Goal: Transaction & Acquisition: Purchase product/service

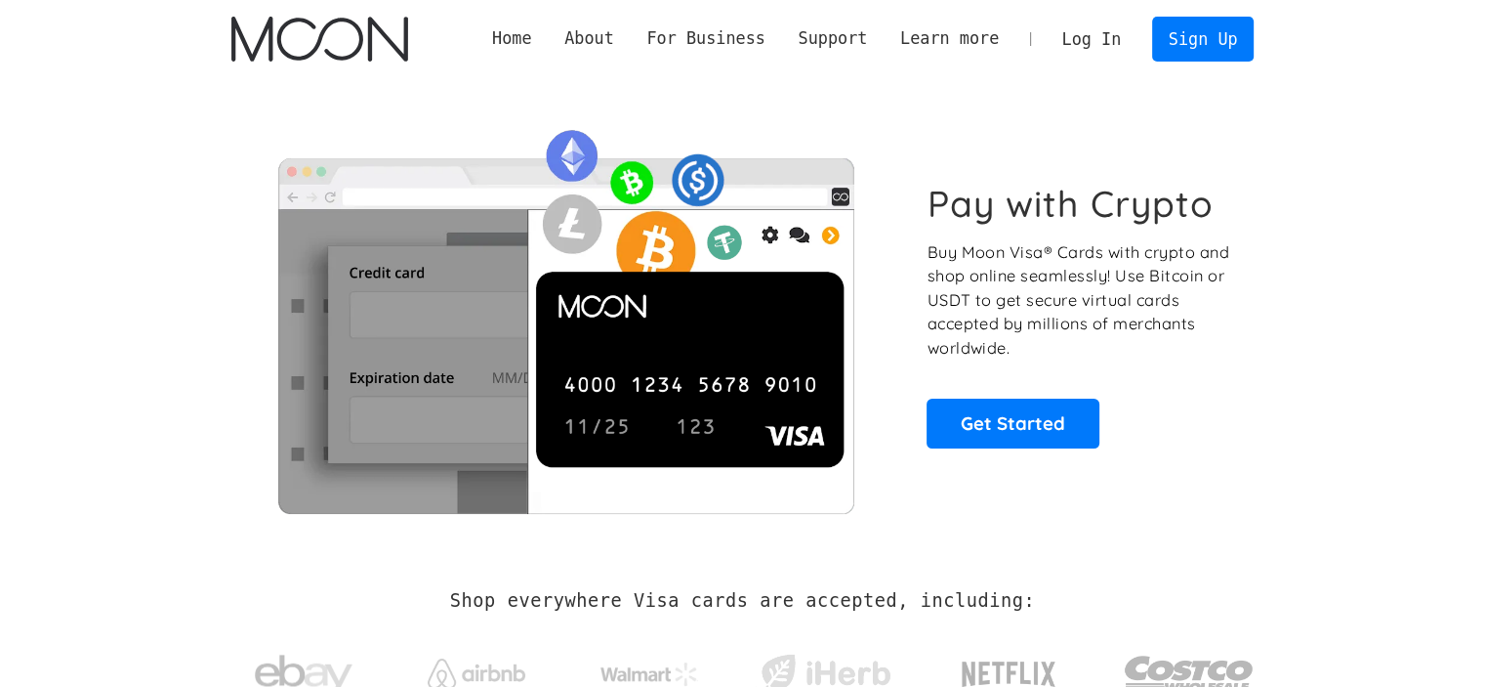
click at [1106, 43] on link "Log In" at bounding box center [1092, 39] width 92 height 43
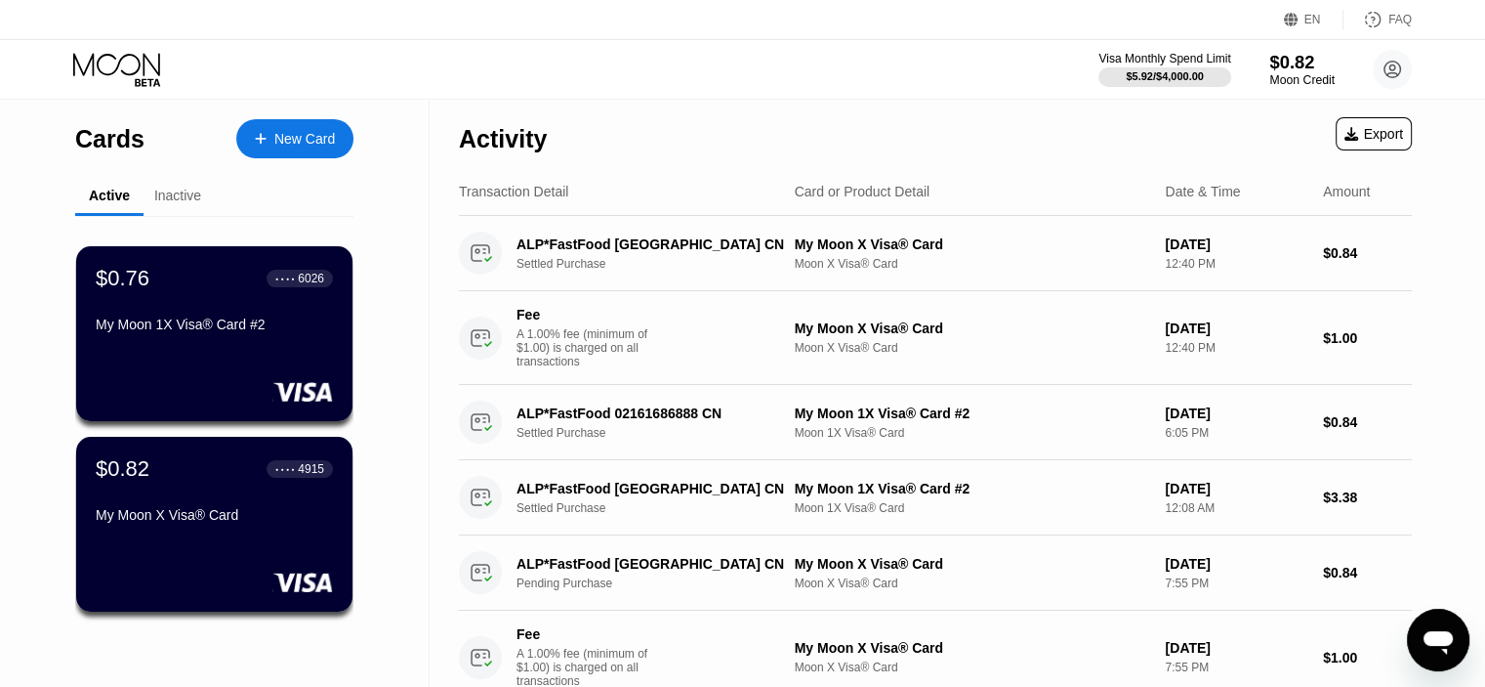
click at [1324, 73] on div "Moon Credit" at bounding box center [1302, 80] width 65 height 14
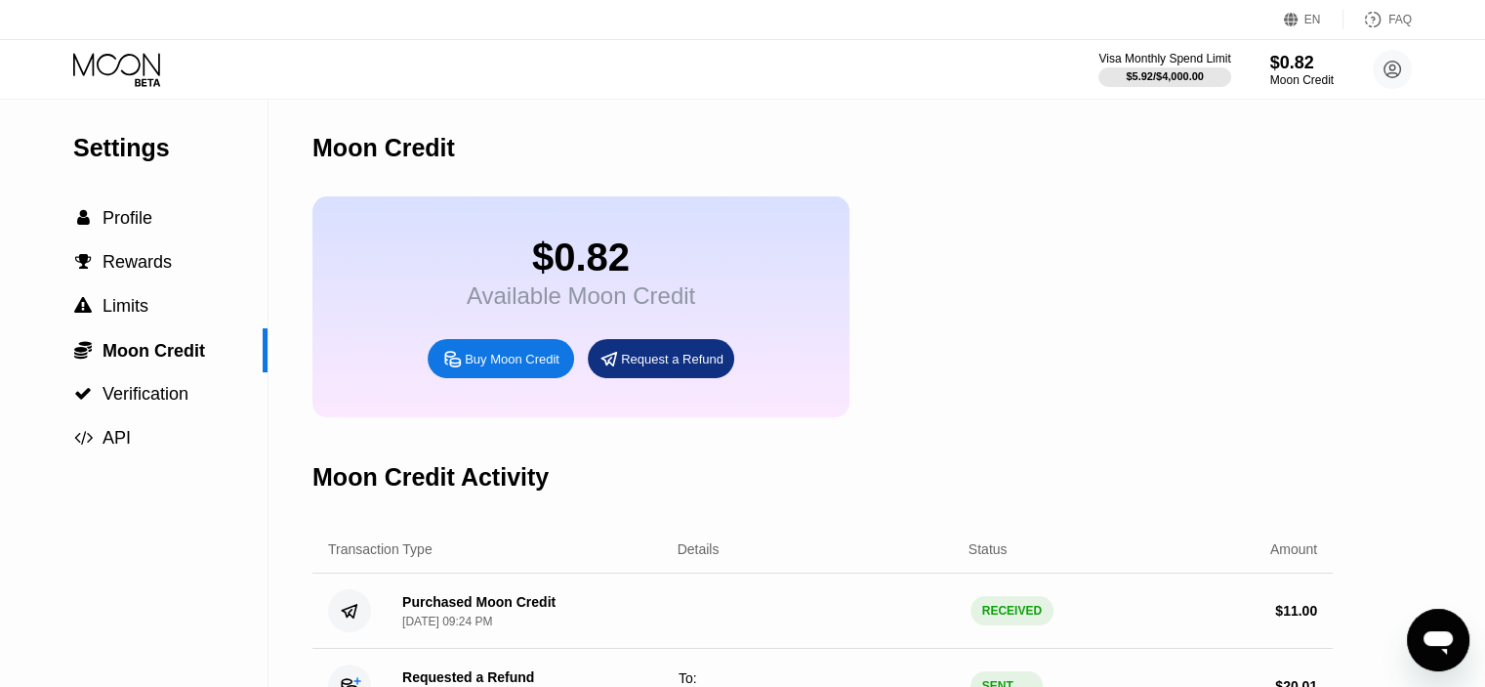
click at [491, 367] on div "Buy Moon Credit" at bounding box center [512, 359] width 95 height 17
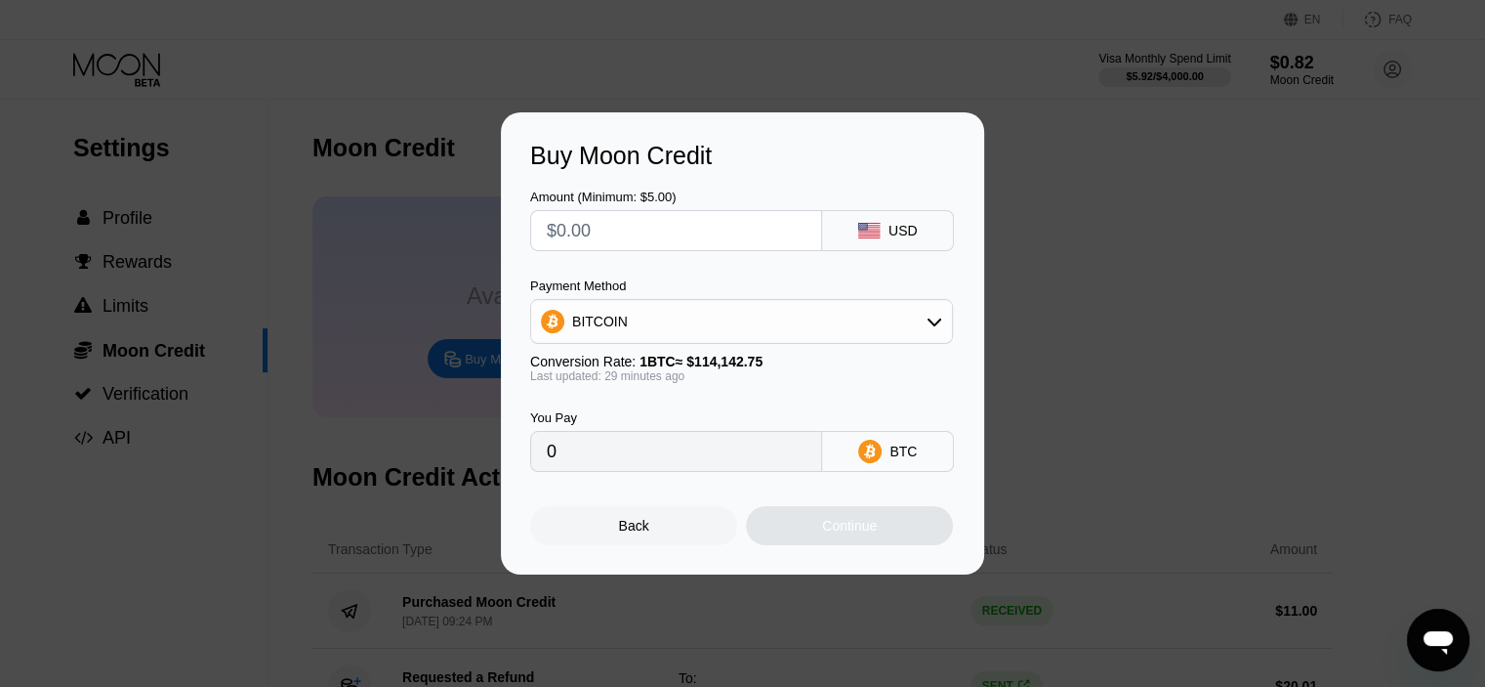
click at [696, 233] on input "text" at bounding box center [676, 230] width 259 height 39
type input "$5"
type input "0.00004373"
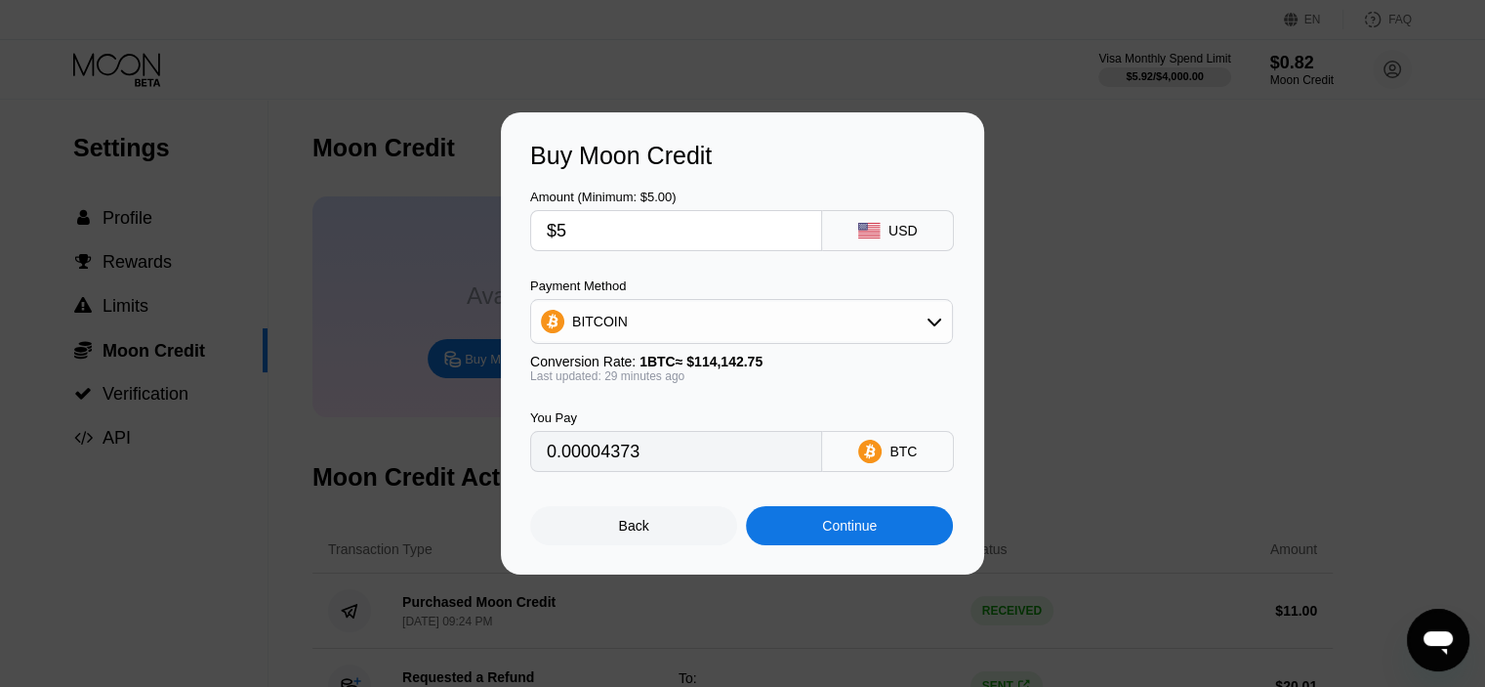
type input "$5"
drag, startPoint x: 738, startPoint y: 206, endPoint x: 751, endPoint y: 200, distance: 14.0
click at [742, 205] on div "Amount (Minimum: $5.00) $5" at bounding box center [676, 220] width 292 height 62
click at [690, 313] on div "BITCOIN" at bounding box center [741, 321] width 421 height 39
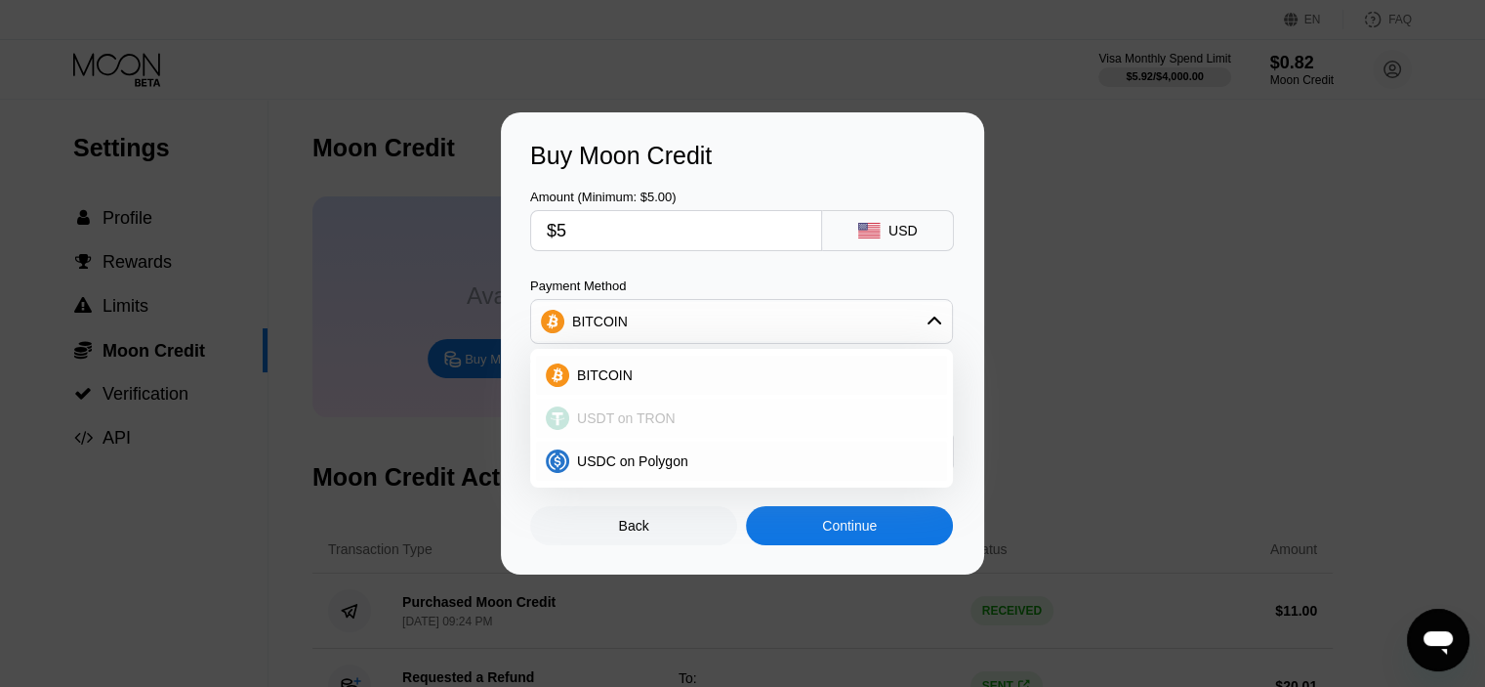
click at [653, 414] on span "USDT on TRON" at bounding box center [626, 418] width 99 height 16
type input "5.05"
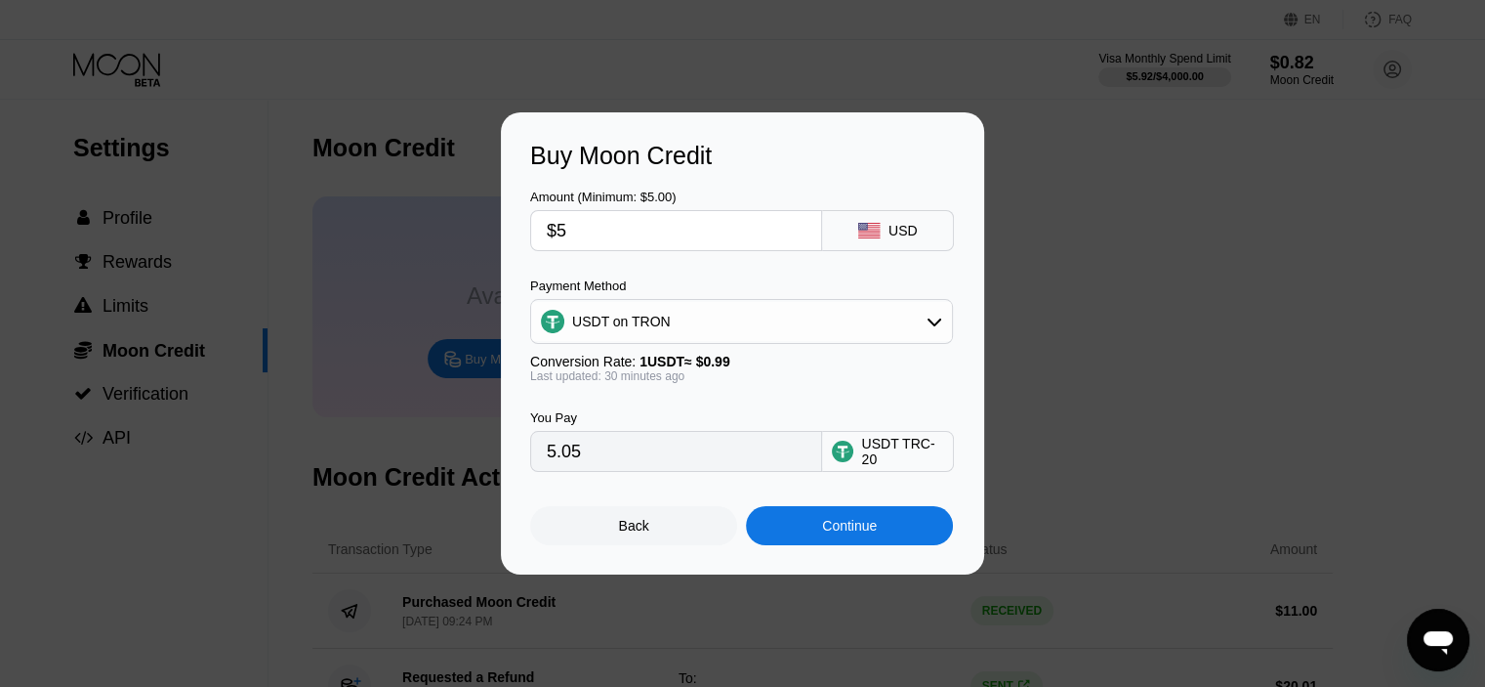
click at [849, 554] on div "Buy Moon Credit Amount (Minimum: $5.00) $5 USD Payment Method USDT on TRON Conv…" at bounding box center [742, 343] width 483 height 462
click at [852, 543] on div "Continue" at bounding box center [849, 525] width 207 height 39
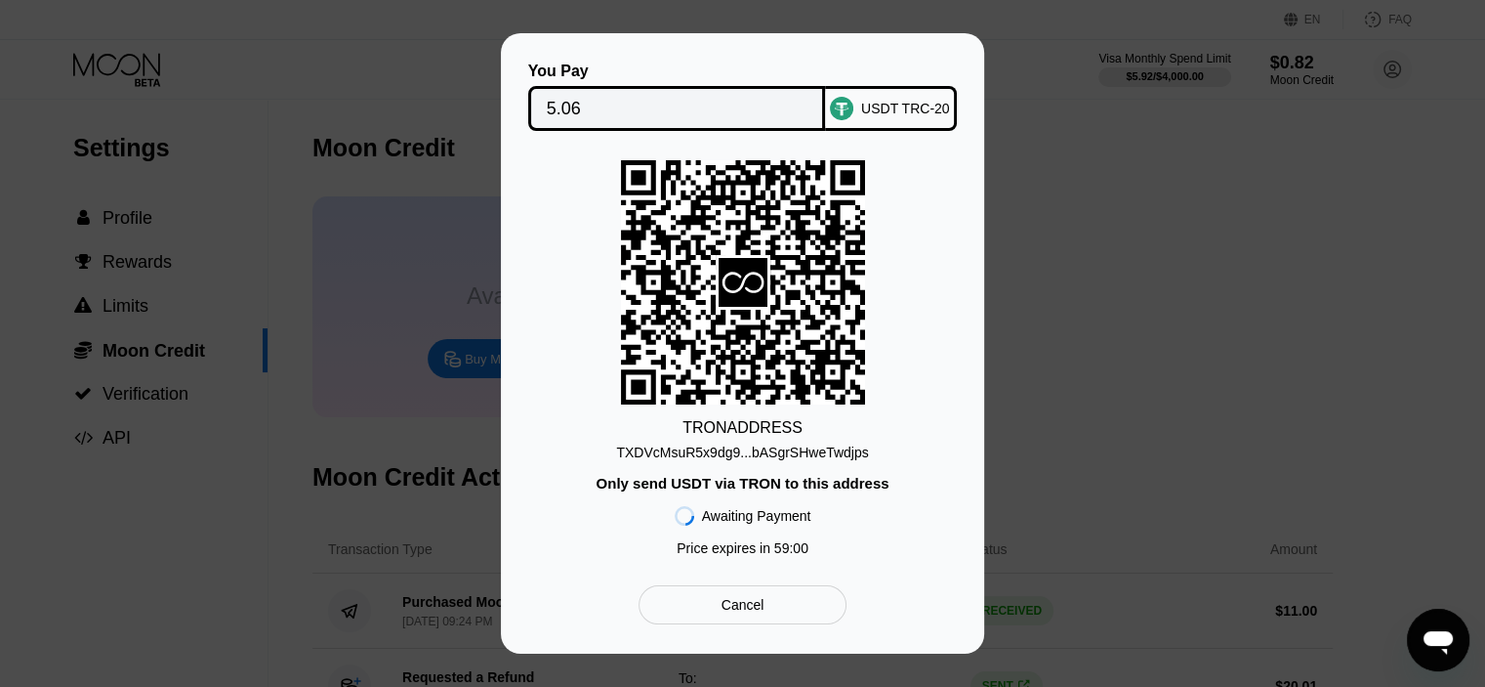
click at [777, 460] on div "TXDVcMsuR5x9dg9...bASgrSHweTwdjps" at bounding box center [742, 452] width 252 height 16
click at [824, 454] on div "TXDVcMsuR5x9dg9...bASgrSHweTwdjps" at bounding box center [742, 452] width 252 height 16
click at [758, 98] on input "5.06" at bounding box center [677, 108] width 261 height 39
click at [1123, 184] on div "You Pay 5.06 USDT TRC-20 TRON ADDRESS TXDVcMsuR5x9dg9...bASgrSHweTwdjps Only se…" at bounding box center [742, 343] width 1485 height 620
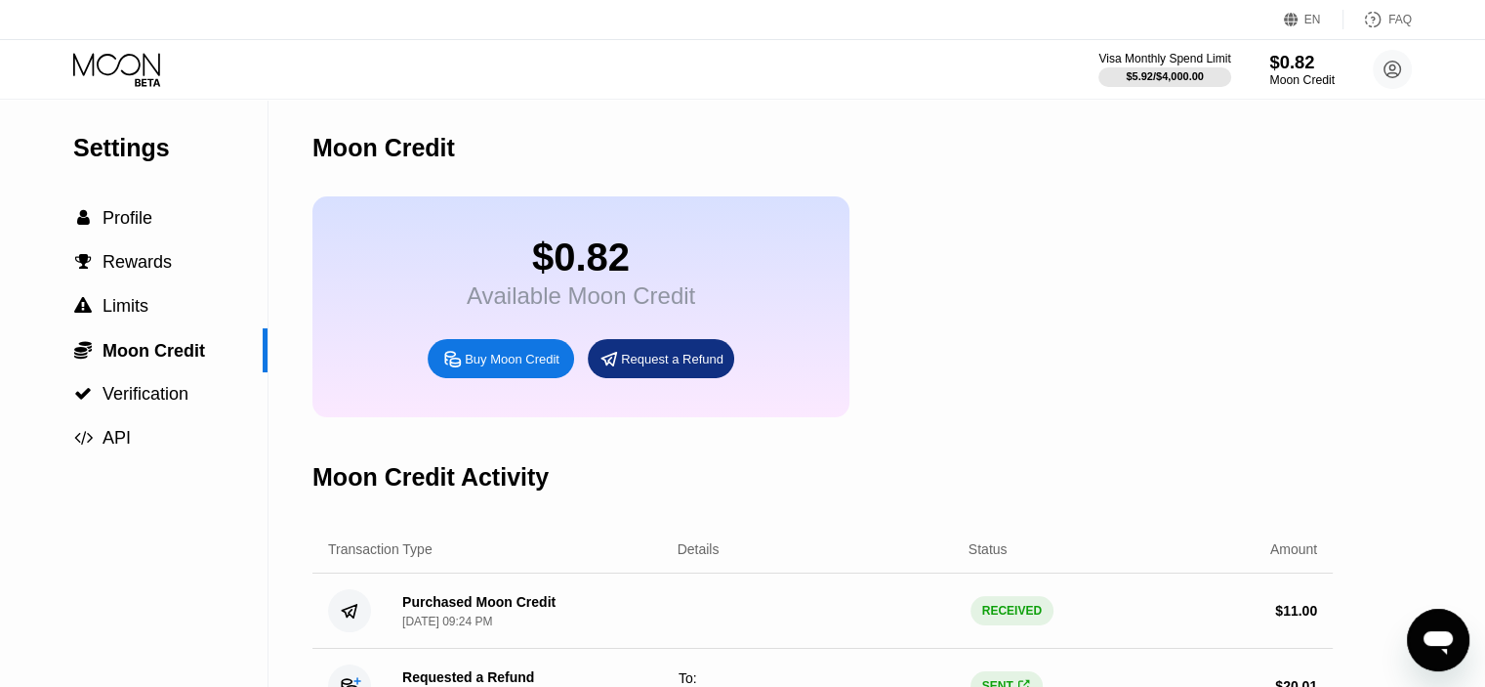
click at [1292, 66] on div "$0.82" at bounding box center [1302, 62] width 65 height 21
click at [1280, 34] on div "EN Language Select an item Save FAQ" at bounding box center [742, 20] width 1485 height 40
click at [1277, 87] on div "Moon Credit" at bounding box center [1302, 80] width 65 height 14
click at [546, 367] on div "Buy Moon Credit" at bounding box center [512, 359] width 95 height 17
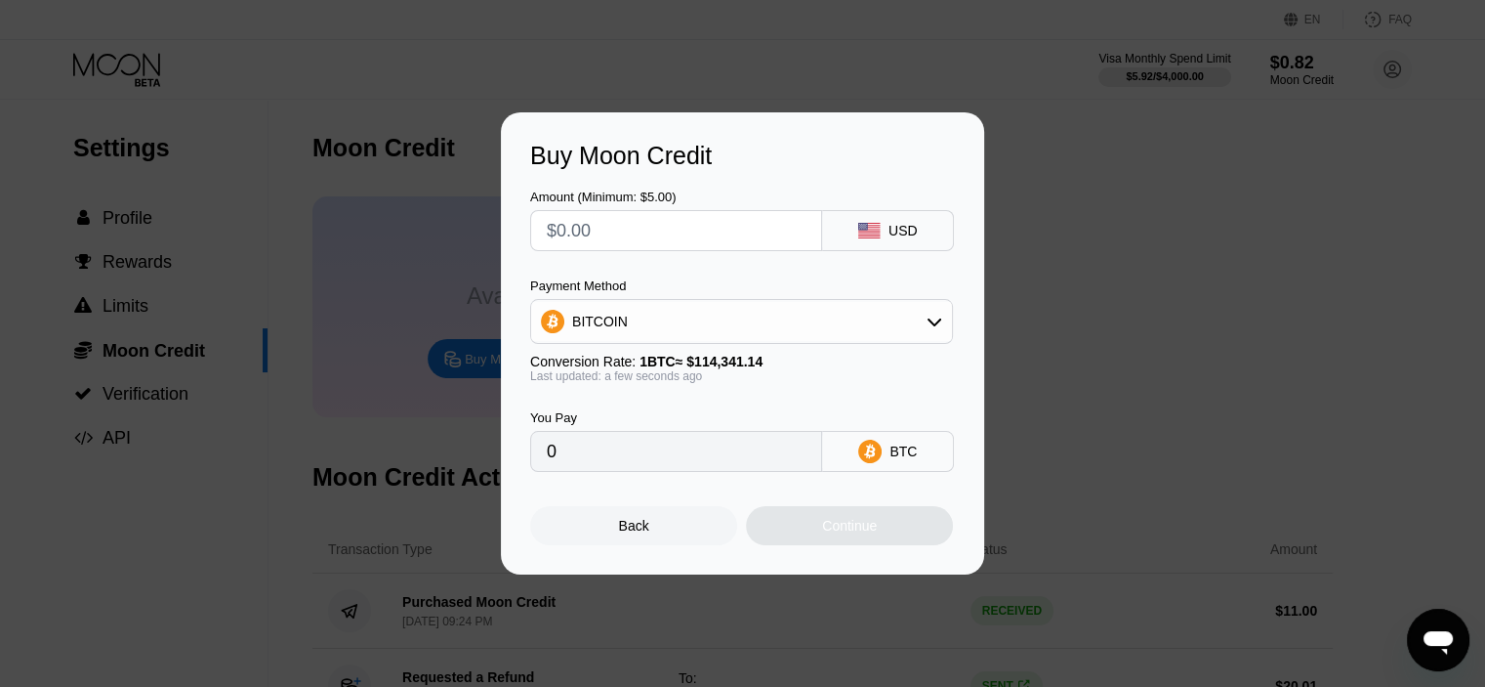
click at [687, 211] on input "text" at bounding box center [676, 230] width 259 height 39
type input "$1"
type input "0.00000875"
type input "$10"
type input "0.00008746"
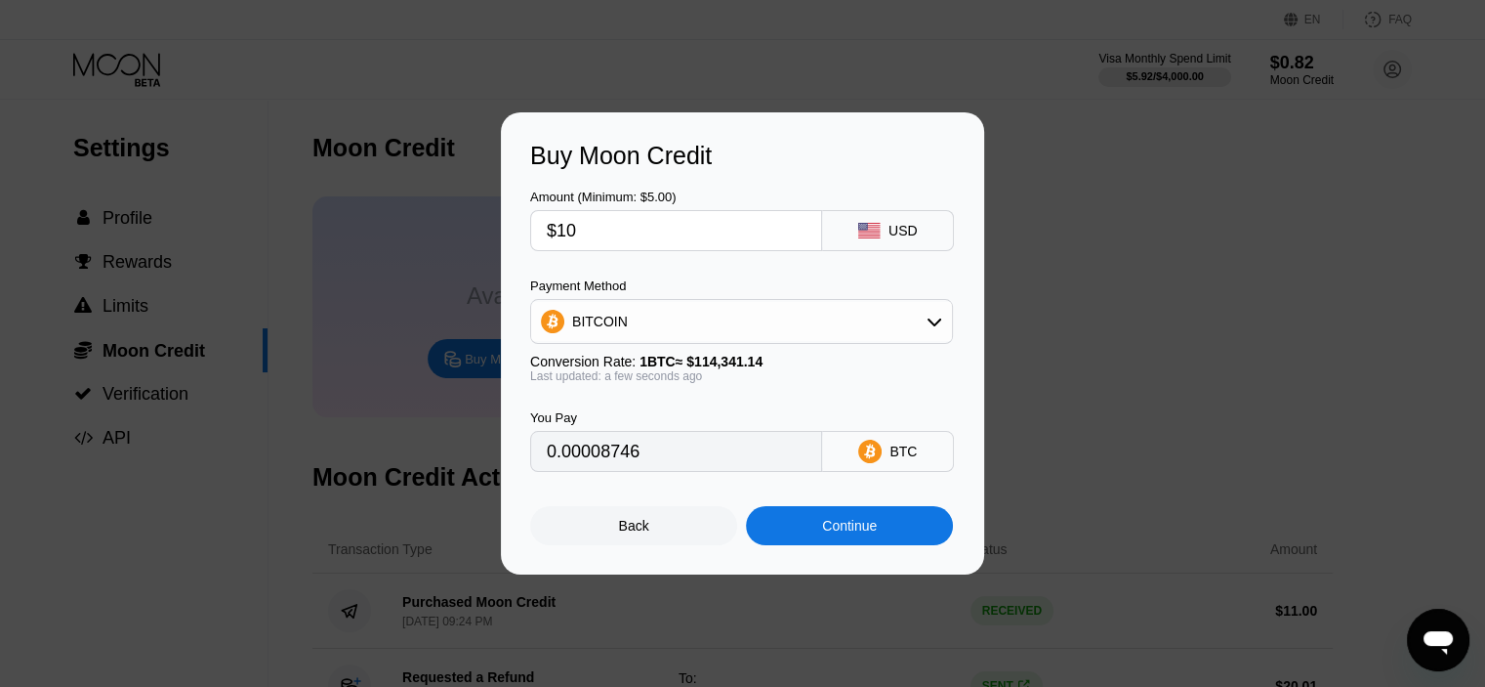
type input "$10"
click at [758, 308] on div "BITCOIN" at bounding box center [741, 321] width 421 height 39
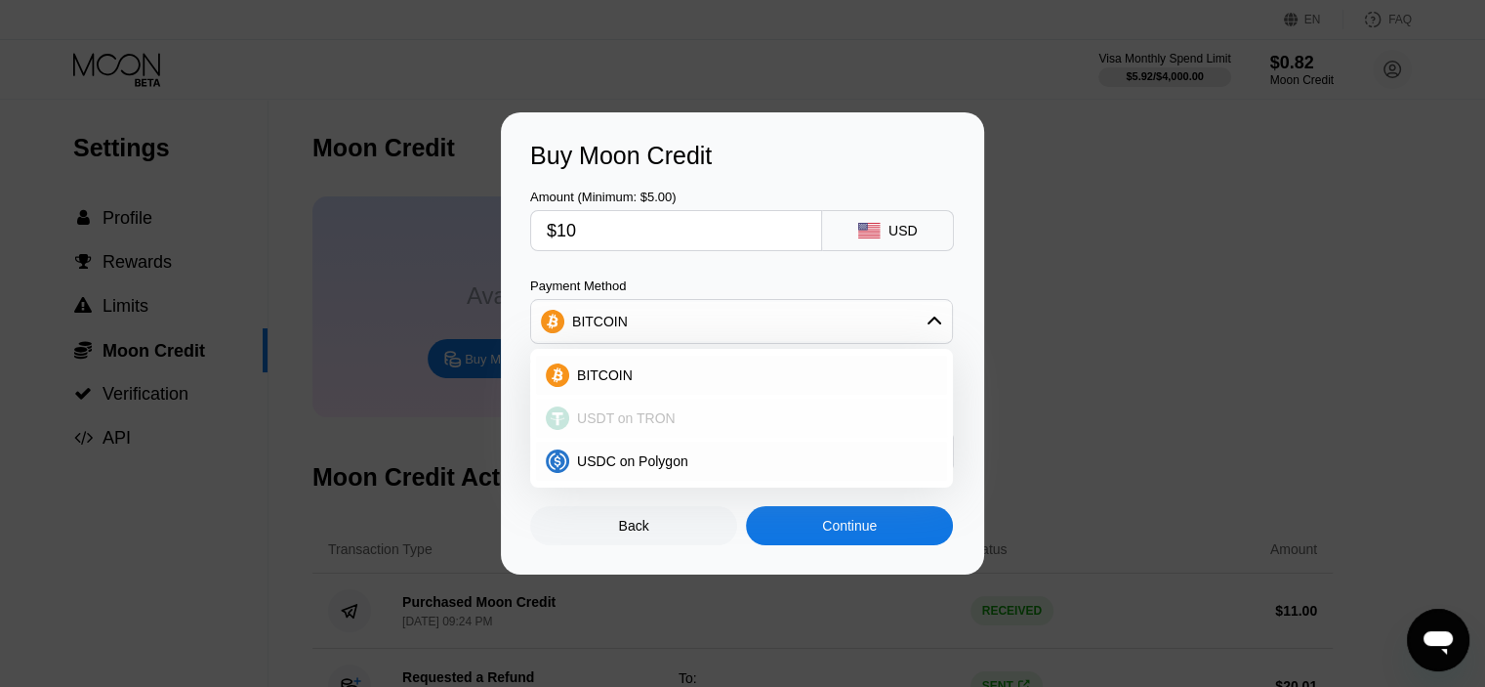
click at [627, 425] on span "USDT on TRON" at bounding box center [626, 418] width 99 height 16
type input "10.10"
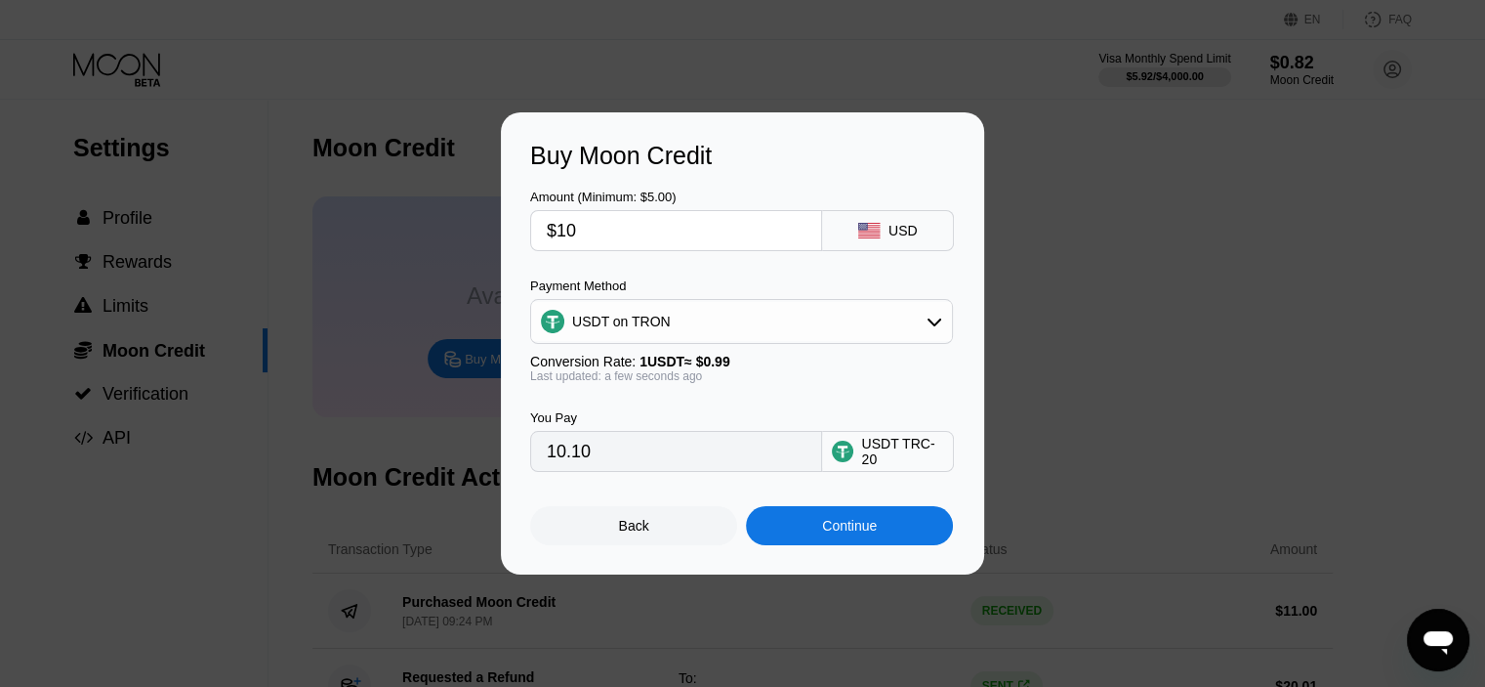
click at [801, 532] on div "Continue" at bounding box center [849, 525] width 207 height 39
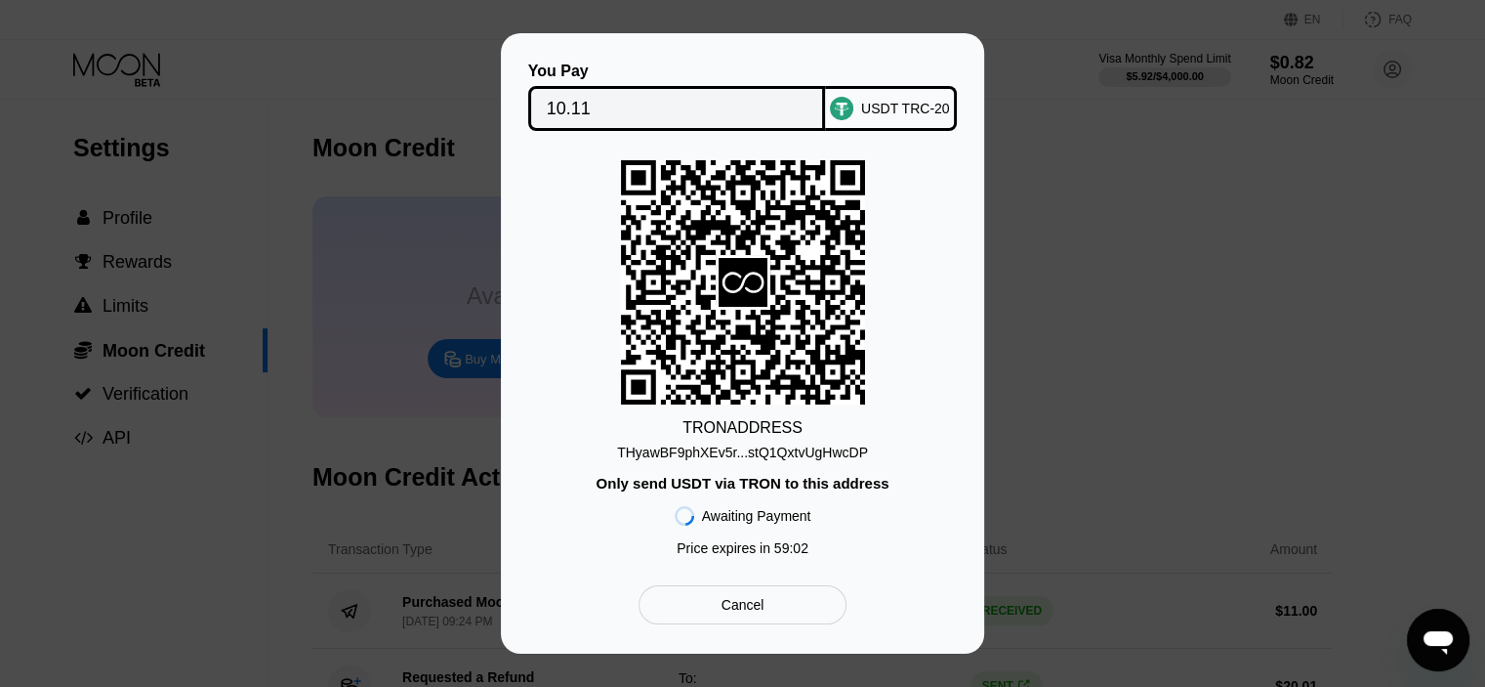
click at [806, 467] on div "TRON ADDRESS THyawBF9phXEv5r...stQ1QxtvUgHwcDP Only send USDT via TRON to this …" at bounding box center [742, 362] width 425 height 405
click at [815, 456] on div "THyawBF9phXEv5r...stQ1QxtvUgHwcDP" at bounding box center [742, 452] width 251 height 16
click at [814, 114] on div "10.11" at bounding box center [677, 108] width 298 height 45
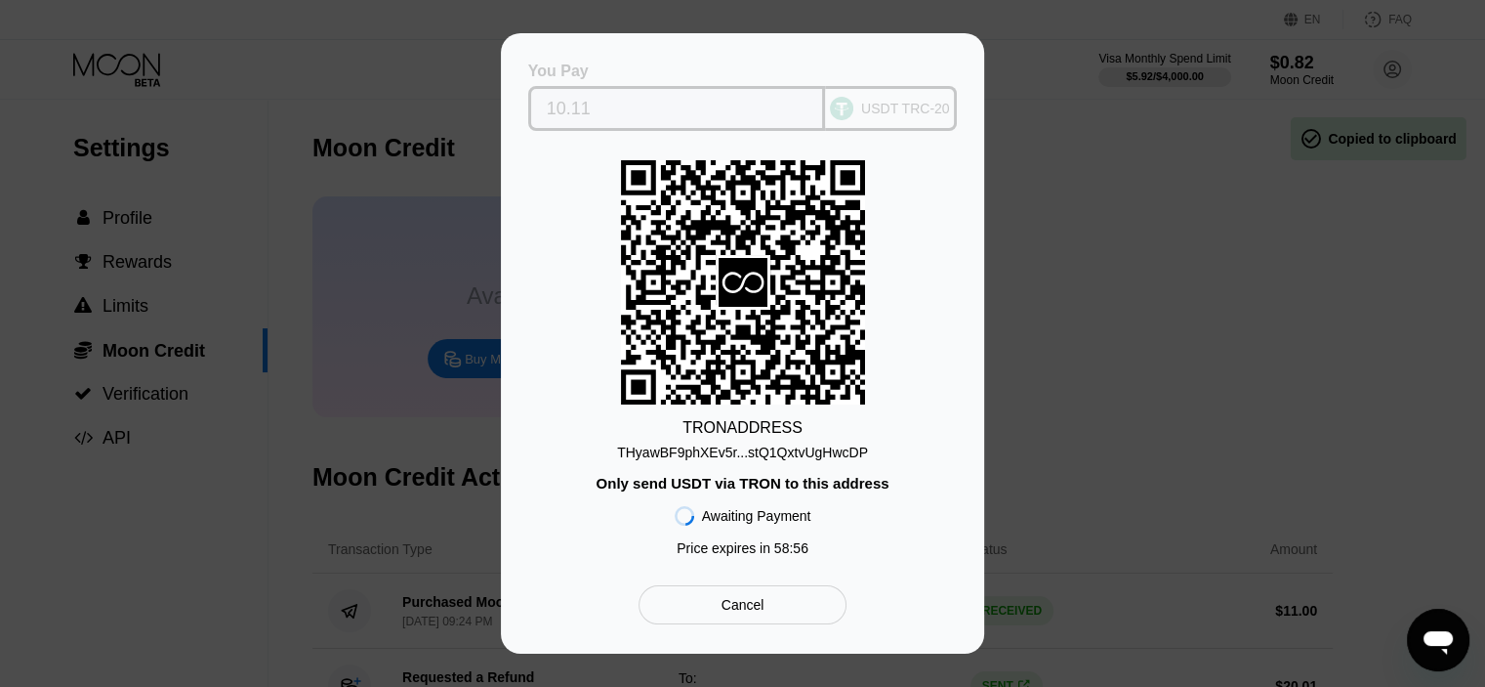
click at [734, 77] on div "You Pay 10.11" at bounding box center [677, 97] width 298 height 68
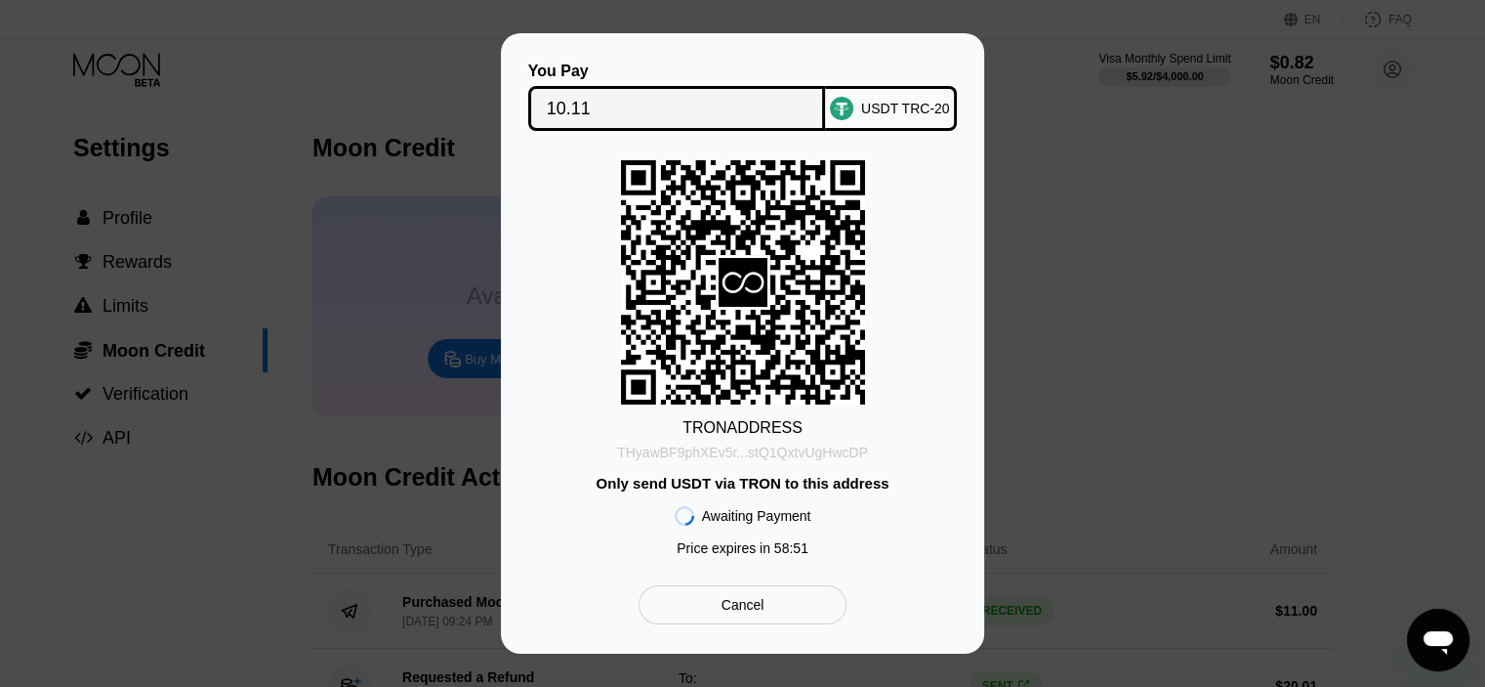
click at [775, 450] on div "THyawBF9phXEv5r...stQ1QxtvUgHwcDP" at bounding box center [742, 452] width 251 height 16
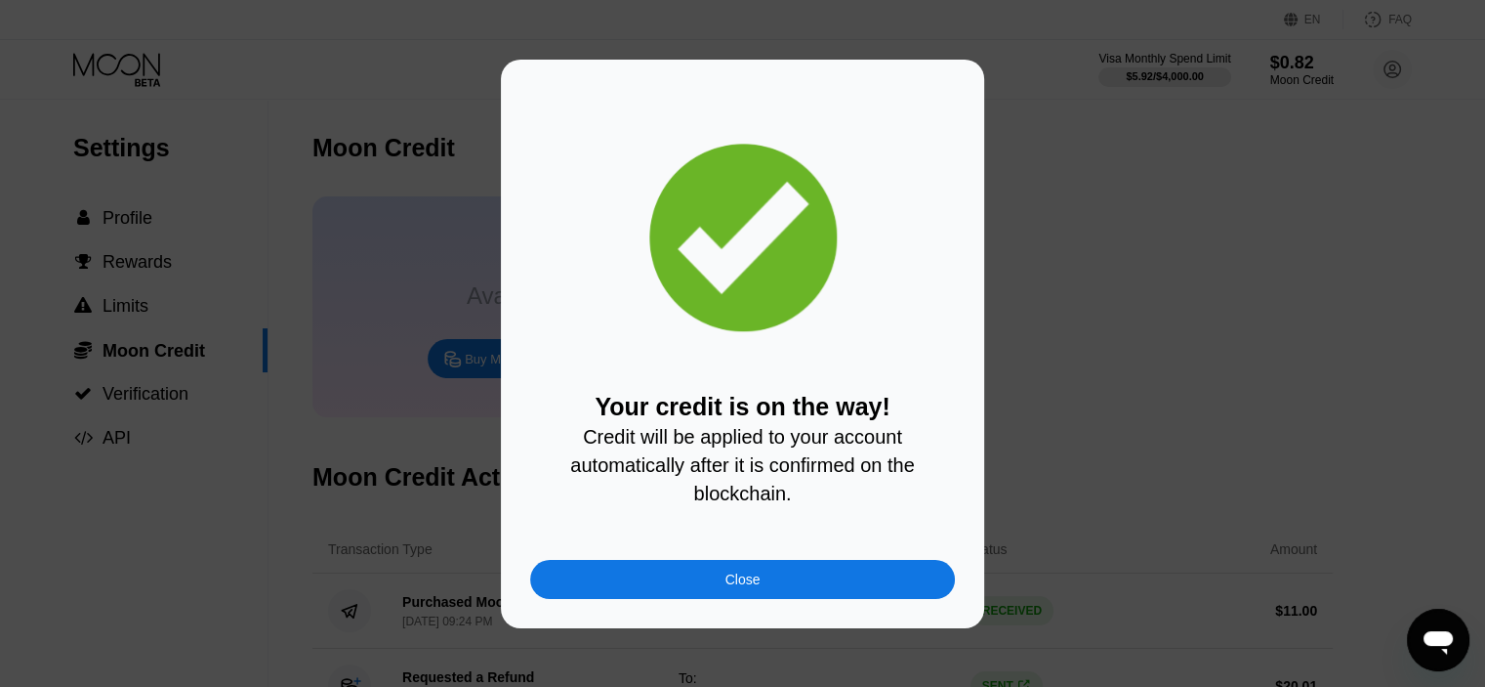
click at [740, 587] on div "Close" at bounding box center [743, 579] width 35 height 16
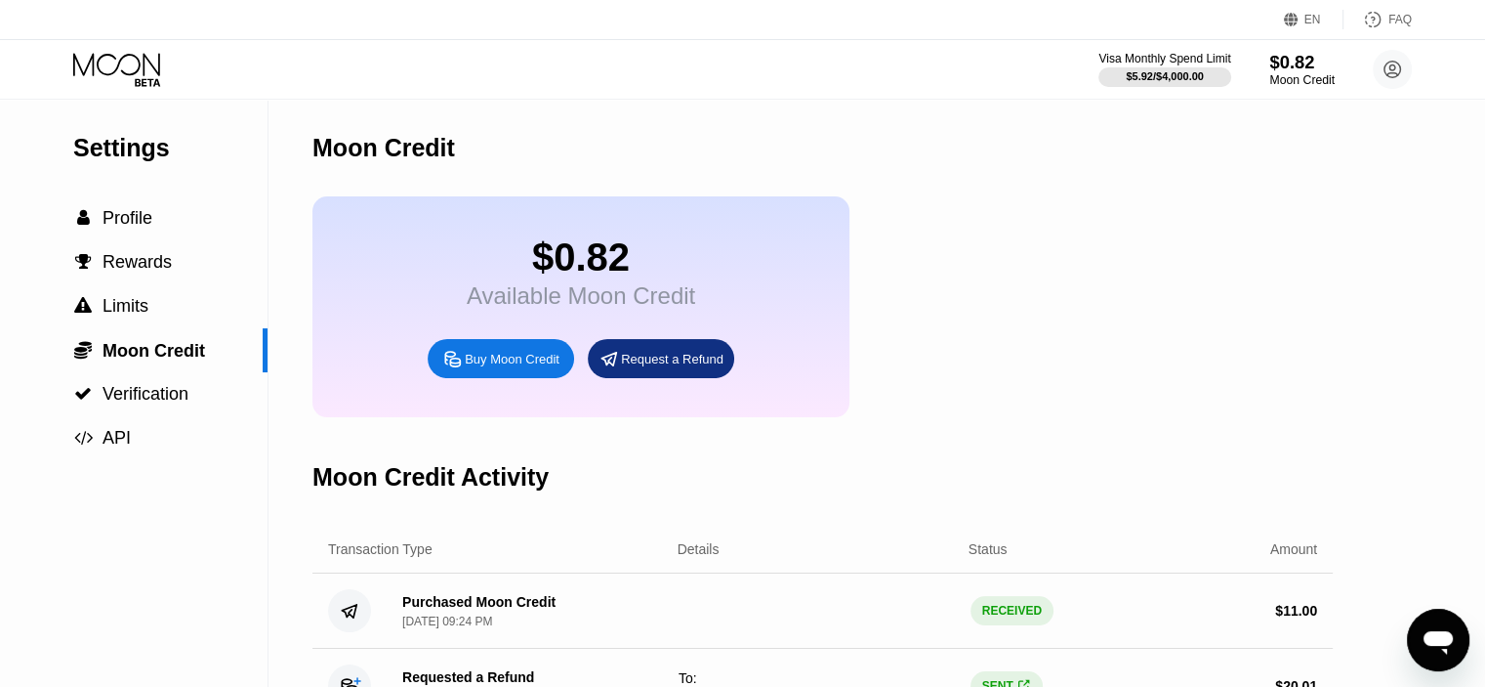
click at [1325, 66] on div "$0.82" at bounding box center [1302, 62] width 65 height 21
click at [121, 37] on div "EN Language Select an item Save FAQ" at bounding box center [742, 20] width 1485 height 40
click at [121, 49] on div "Visa Monthly Spend Limit $5.92 / $4,000.00 $0.82 Moon Credit Burak Dereli bdere…" at bounding box center [742, 69] width 1485 height 59
click at [125, 89] on div "Visa Monthly Spend Limit $5.92 / $4,000.00 $0.82 Moon Credit Burak Dereli bdere…" at bounding box center [742, 69] width 1485 height 59
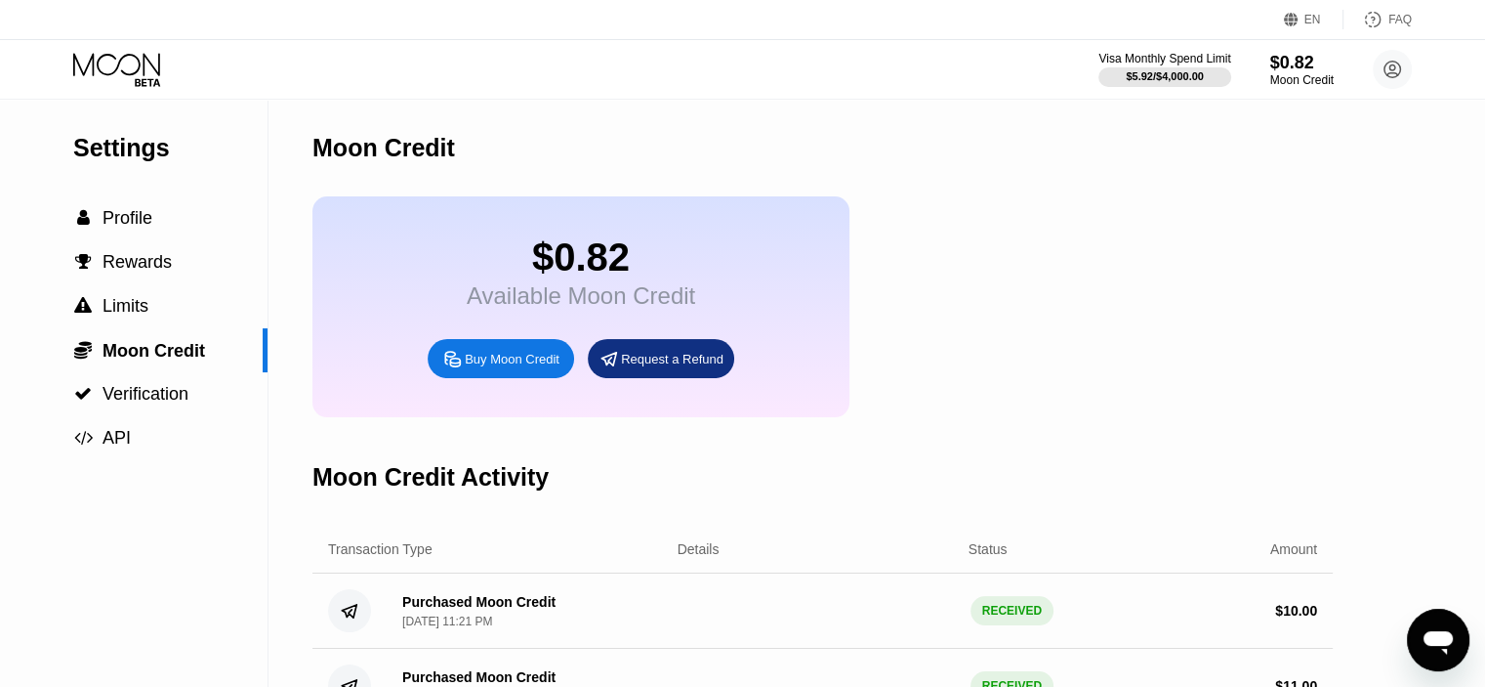
click at [145, 65] on icon at bounding box center [116, 64] width 87 height 22
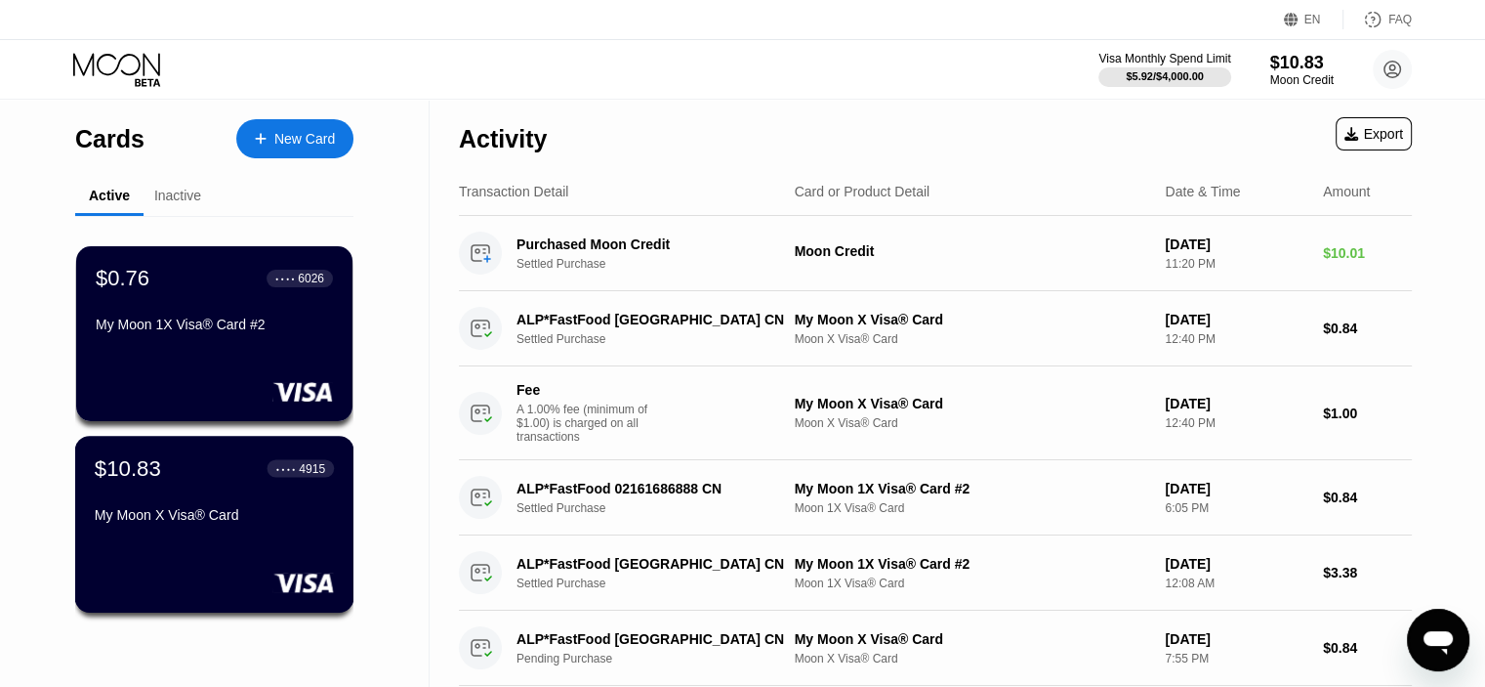
click at [278, 495] on div "$10.83 ● ● ● ● 4915 My Moon X Visa® Card" at bounding box center [214, 492] width 239 height 75
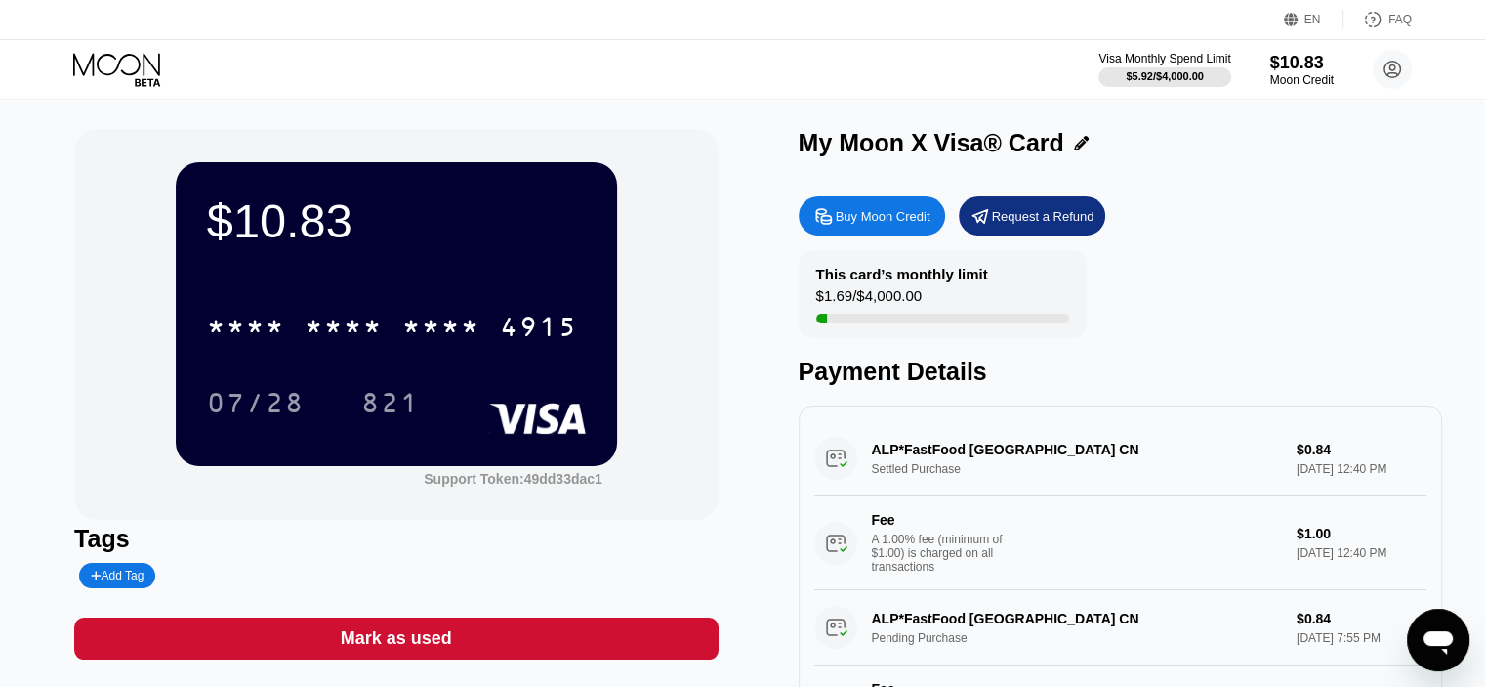
drag, startPoint x: 811, startPoint y: 204, endPoint x: 789, endPoint y: 202, distance: 21.6
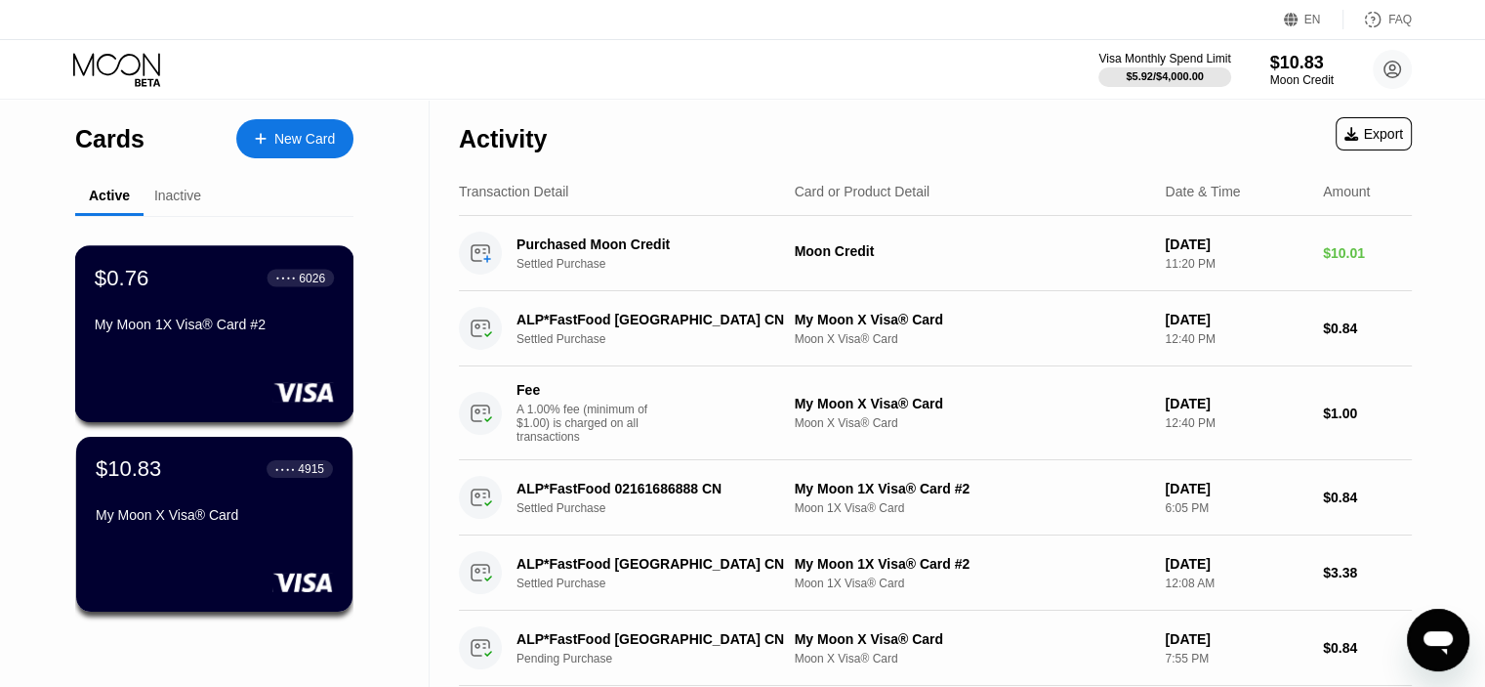
click at [343, 312] on div "$0.76 ● ● ● ● 6026 My Moon 1X Visa® Card #2" at bounding box center [214, 333] width 279 height 177
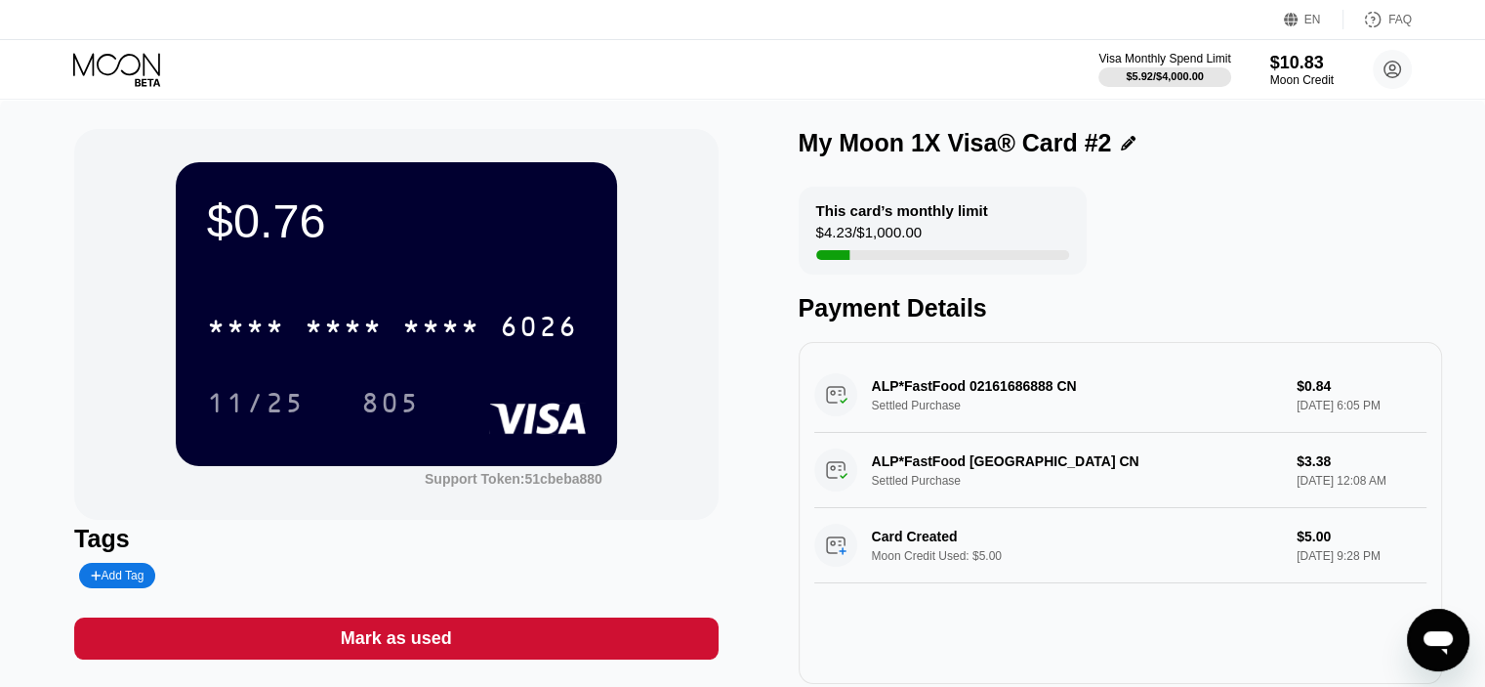
drag, startPoint x: 618, startPoint y: 220, endPoint x: 630, endPoint y: 213, distance: 13.6
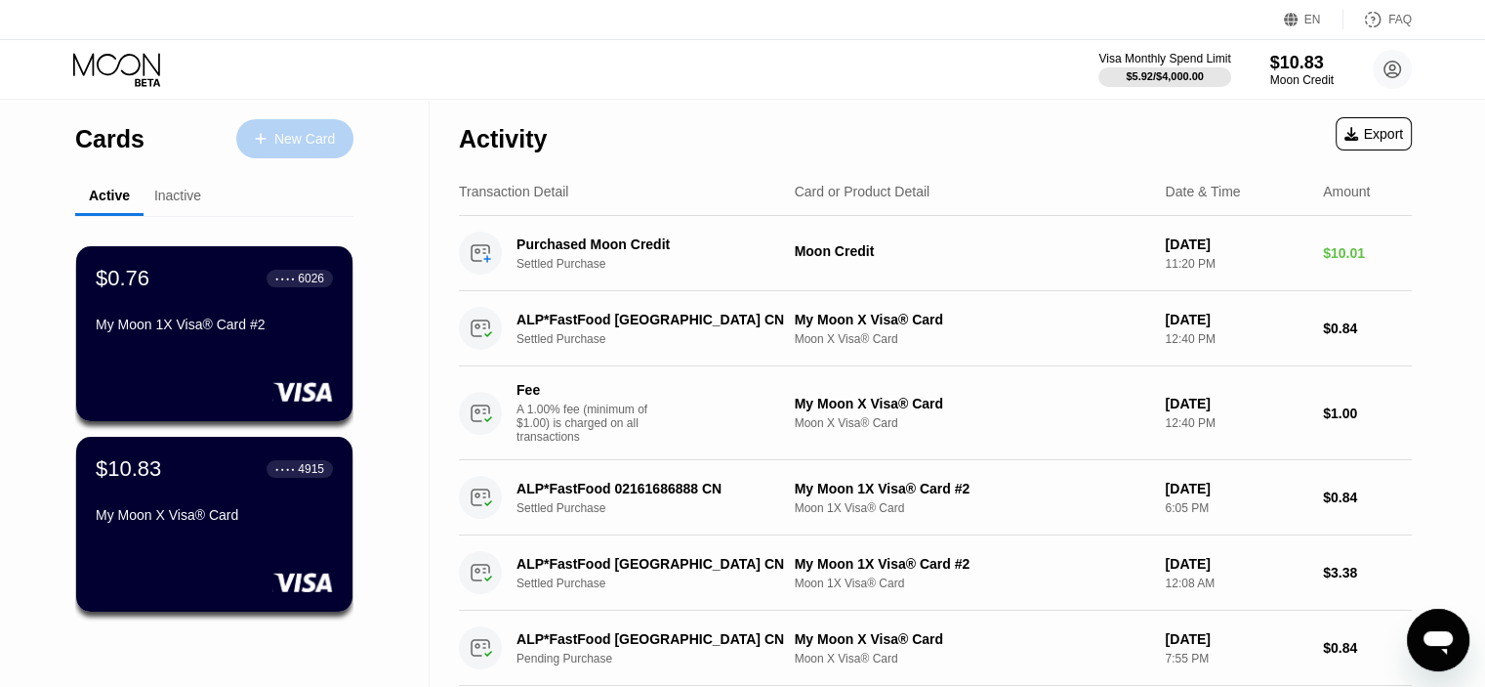
click at [274, 142] on div "New Card" at bounding box center [304, 139] width 61 height 17
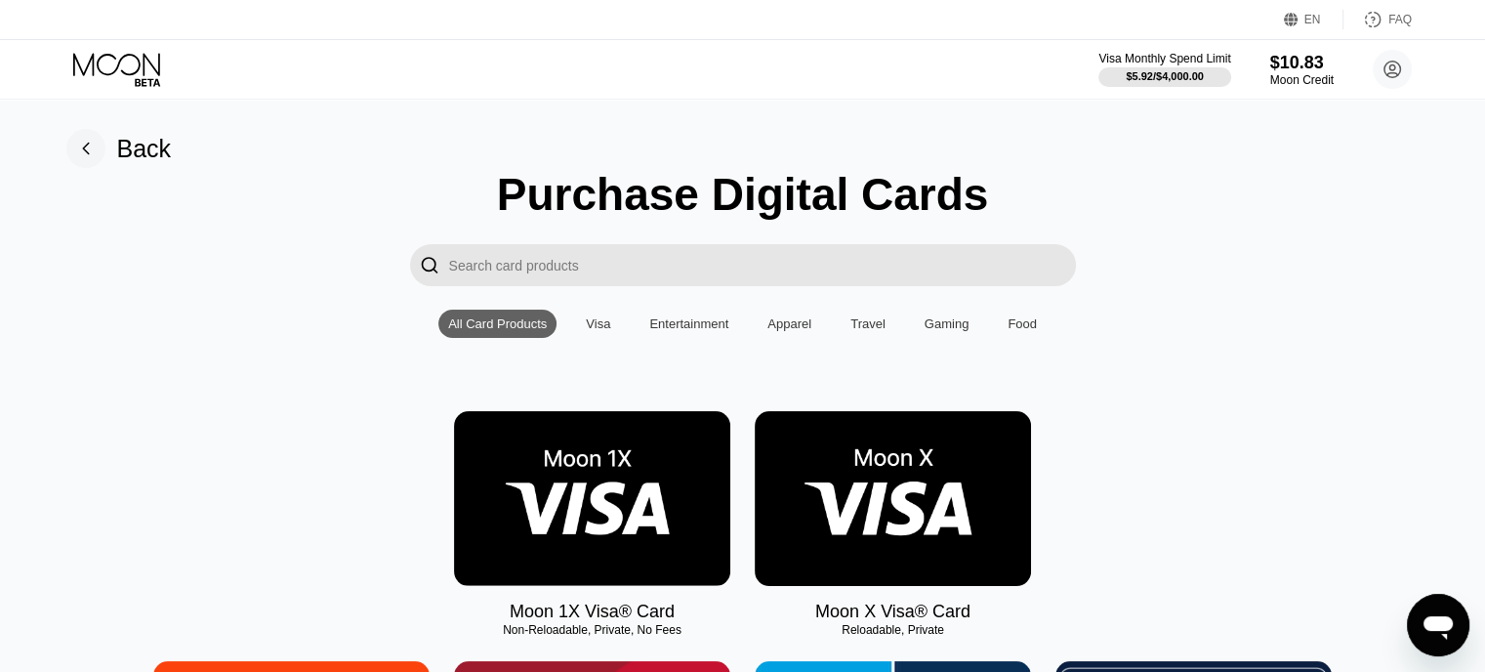
drag, startPoint x: 391, startPoint y: 177, endPoint x: 402, endPoint y: 175, distance: 11.9
click at [624, 513] on img at bounding box center [592, 498] width 276 height 175
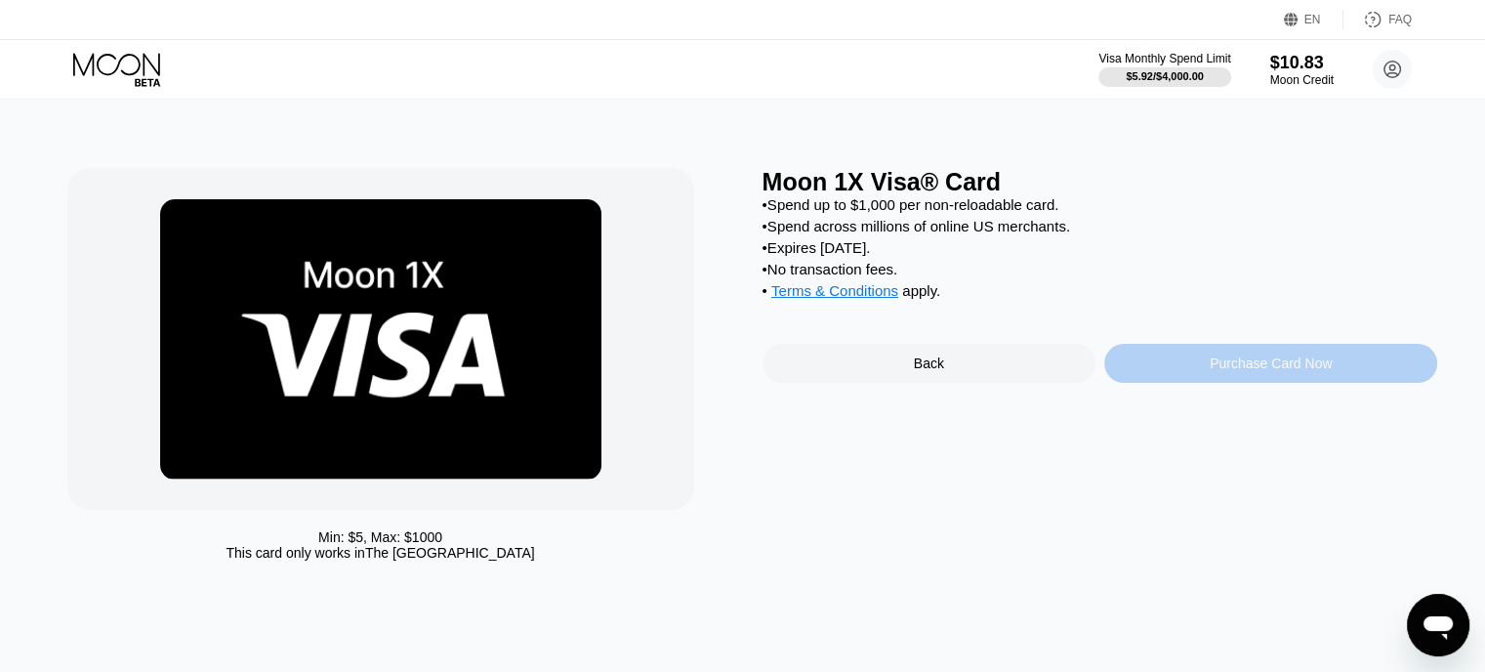
click at [1208, 383] on div "Purchase Card Now" at bounding box center [1271, 363] width 333 height 39
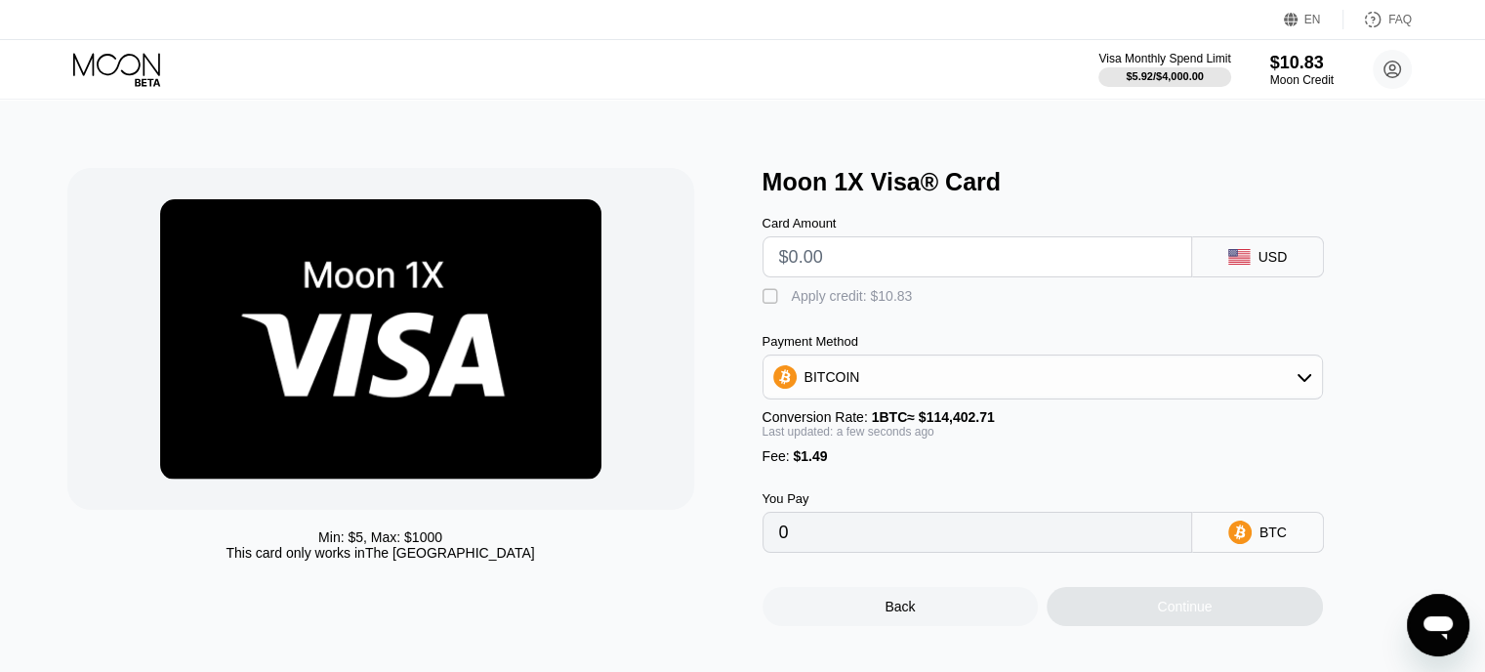
click at [960, 276] on input "text" at bounding box center [977, 256] width 397 height 39
click at [843, 317] on div "Card Amount USD  Apply credit: $10.83 Payment Method BITCOIN Conversion Rate: …" at bounding box center [1075, 374] width 625 height 356
click at [847, 300] on div "Apply credit: $10.83" at bounding box center [852, 296] width 121 height 16
click at [897, 251] on input "text" at bounding box center [977, 256] width 397 height 39
type input "$10"
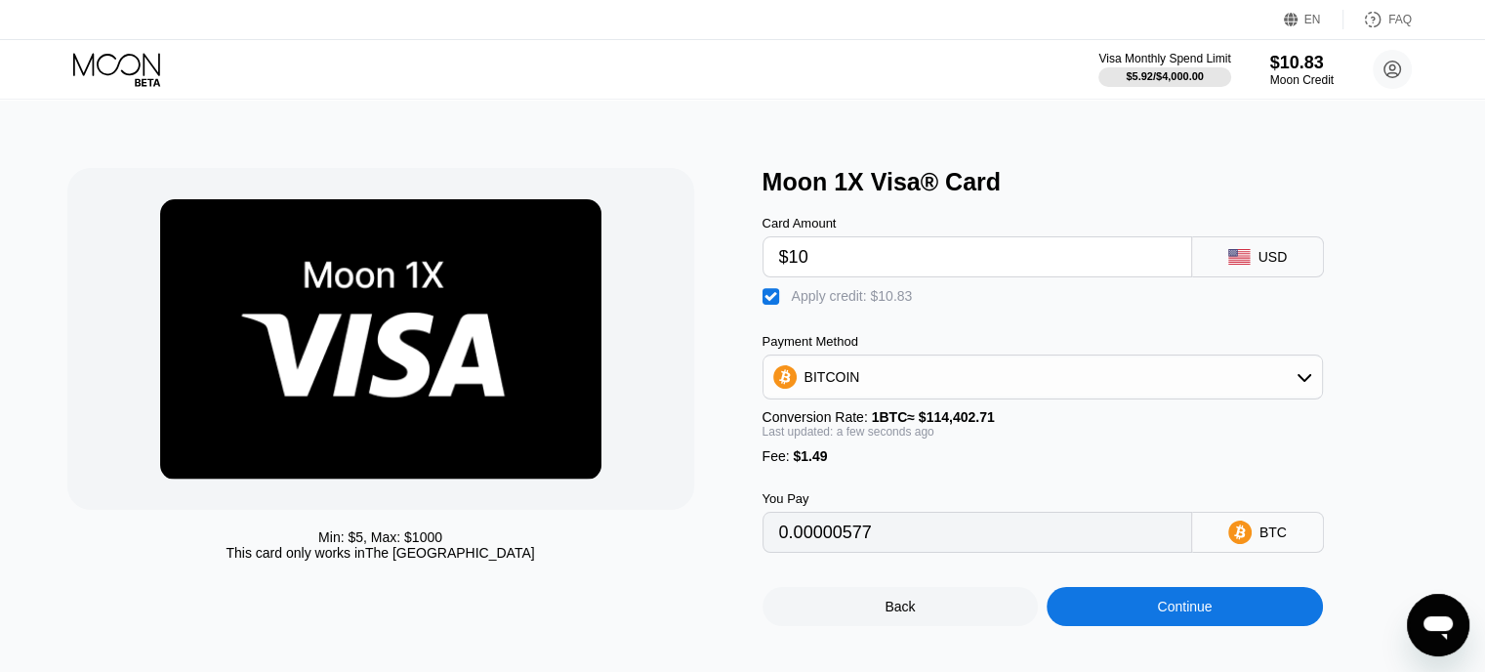
type input "0.00000577"
type input "$108"
type input "0.00086239"
type input "$1083"
type input "0.00938492"
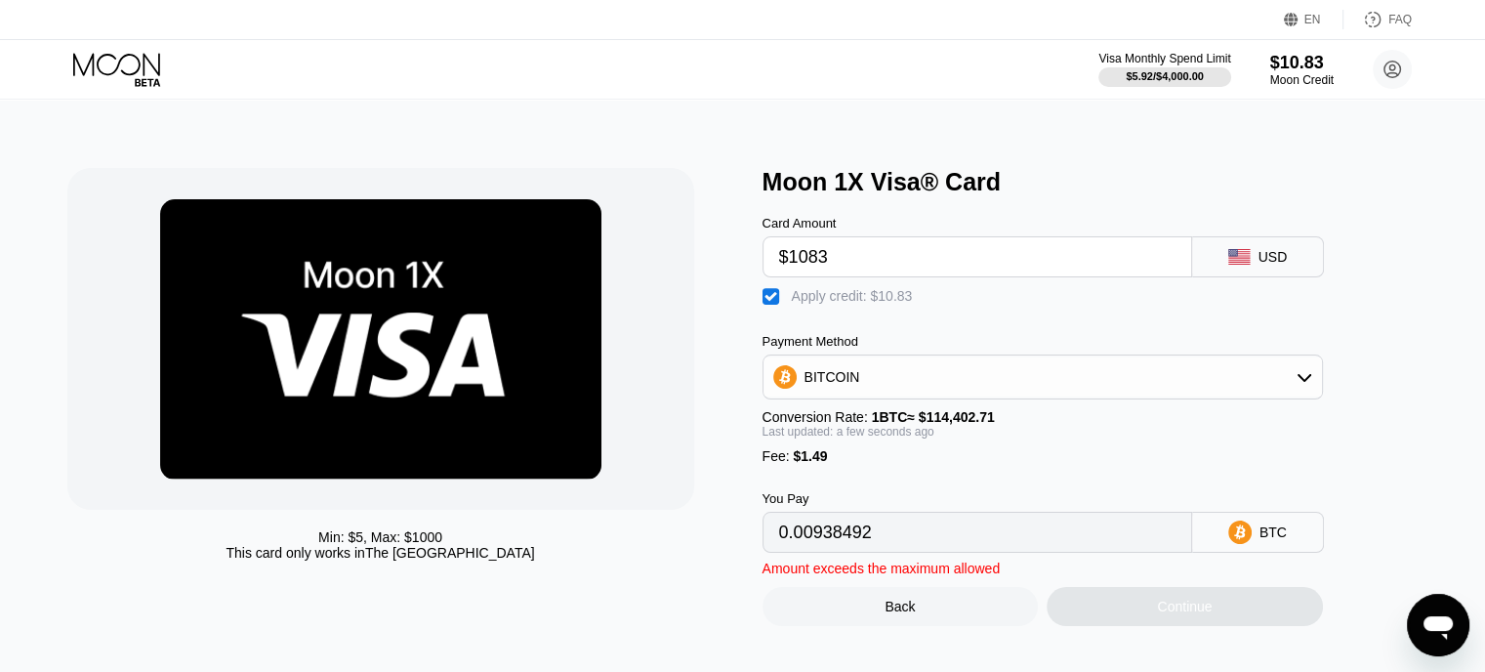
type input "$108"
type input "0.00086239"
type input "$10"
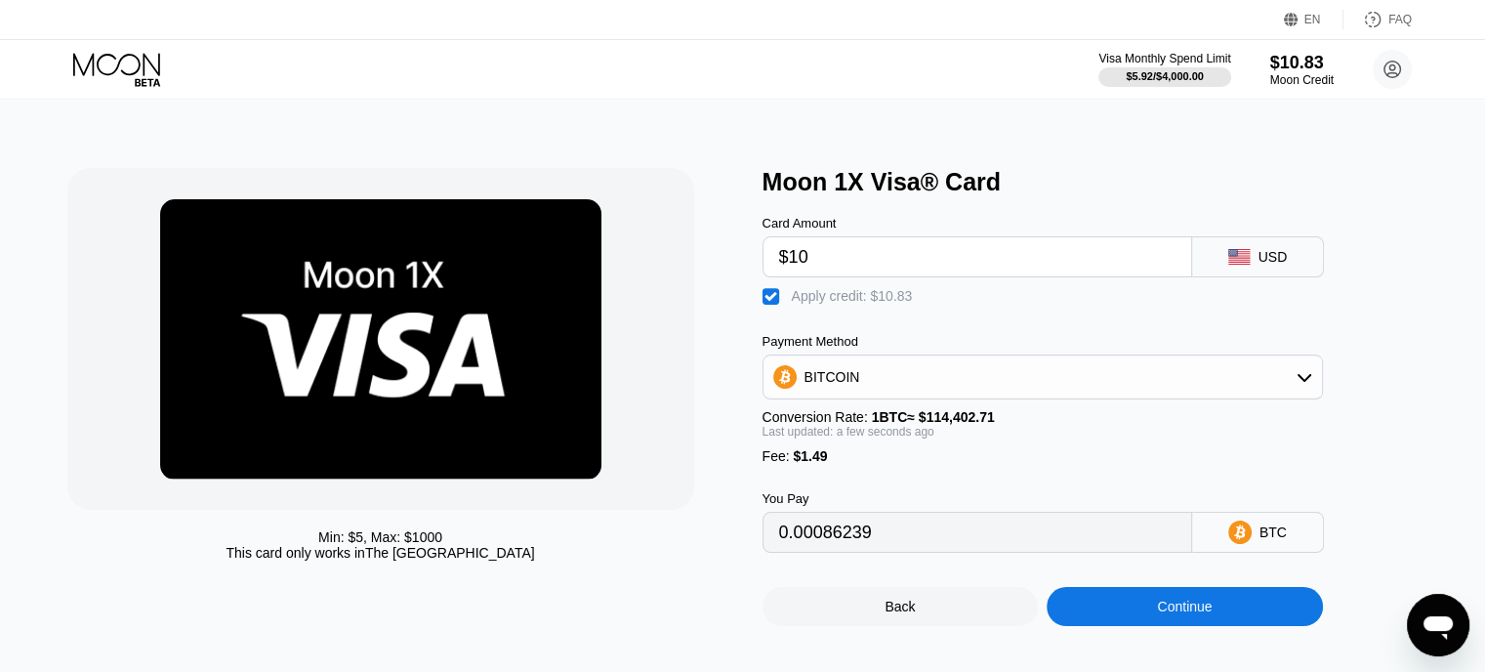
type input "0.00000577"
type input "$10.8"
type input "0.00001276"
type input "$10.83"
type input "0.00001302"
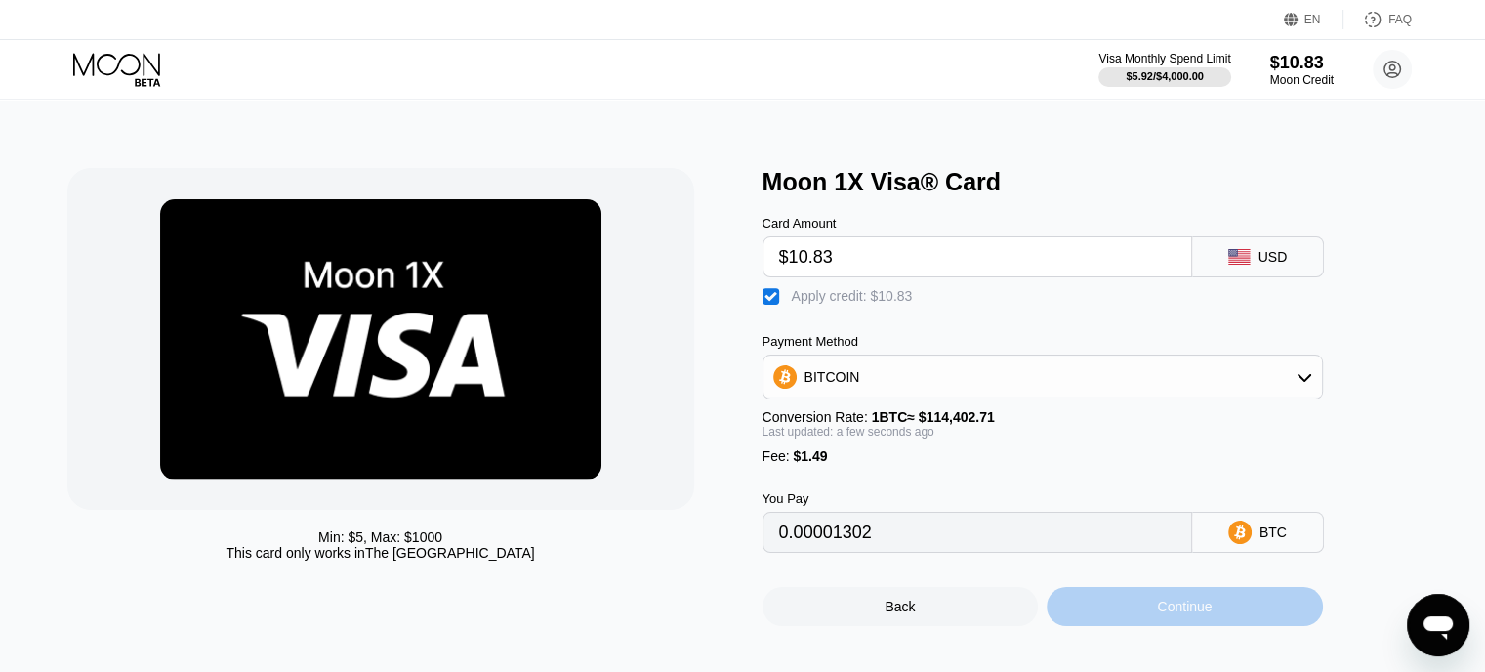
click at [1177, 614] on div "Continue" at bounding box center [1184, 607] width 55 height 16
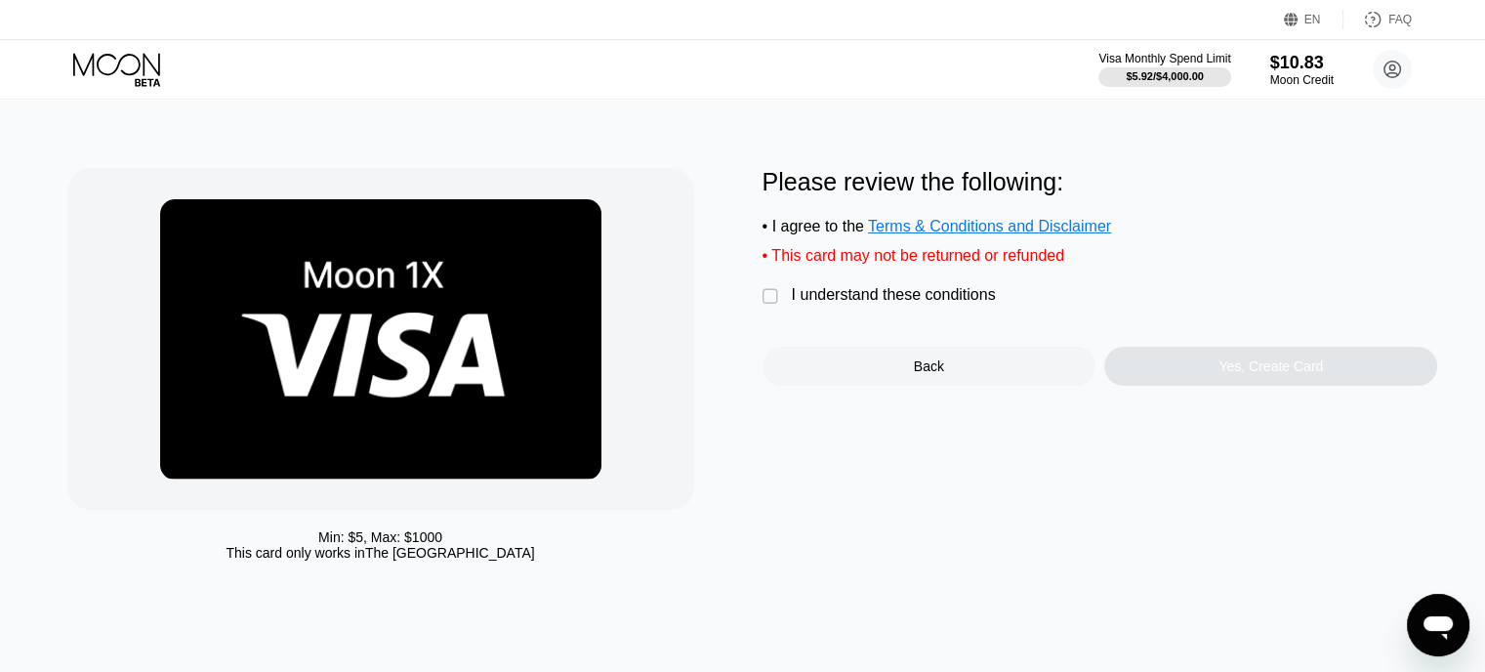
click at [863, 304] on div "I understand these conditions" at bounding box center [894, 295] width 204 height 18
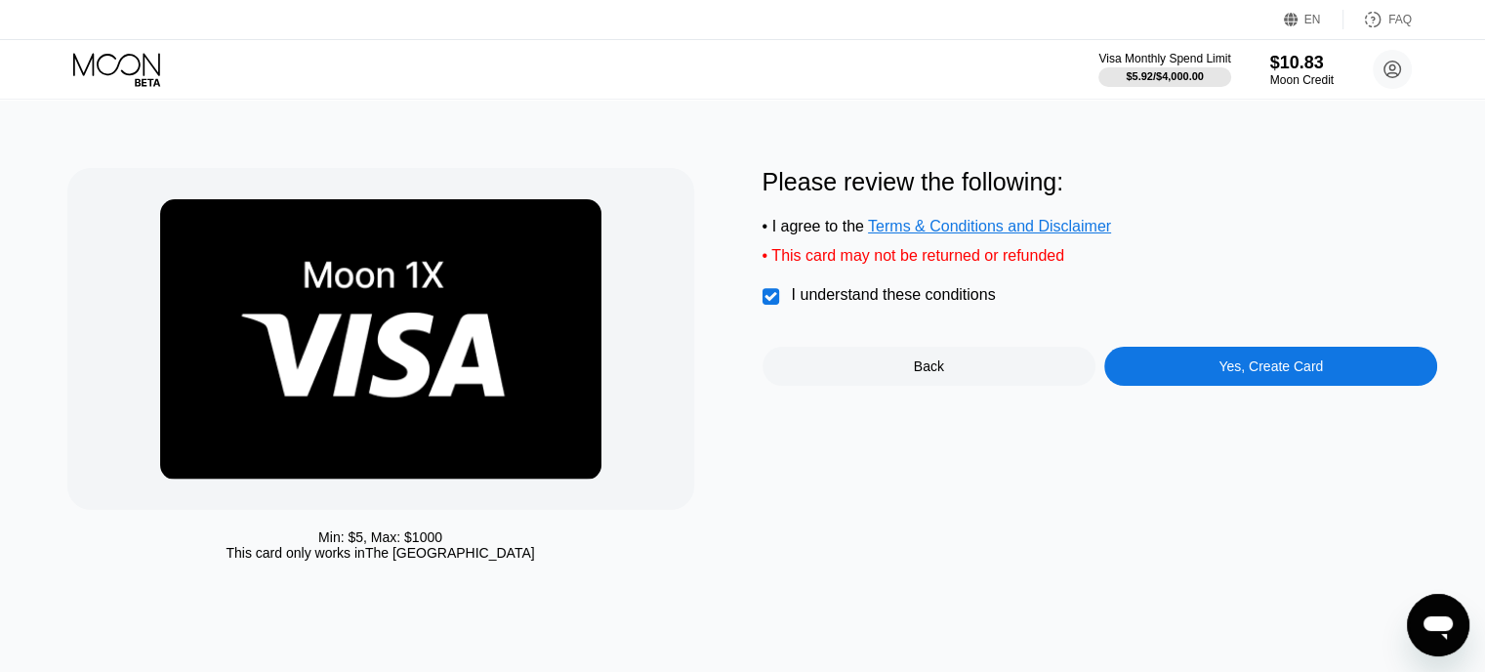
click at [1232, 386] on div "Yes, Create Card" at bounding box center [1271, 366] width 333 height 39
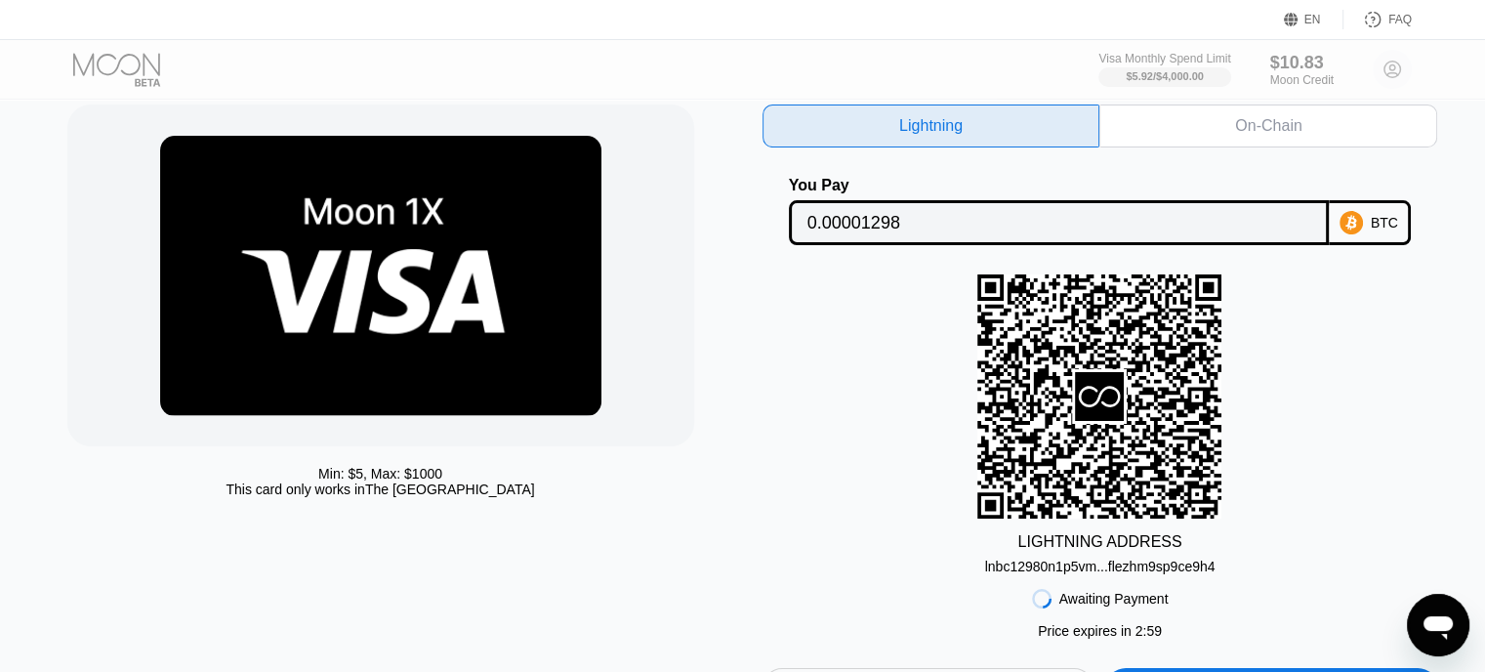
scroll to position [98, 0]
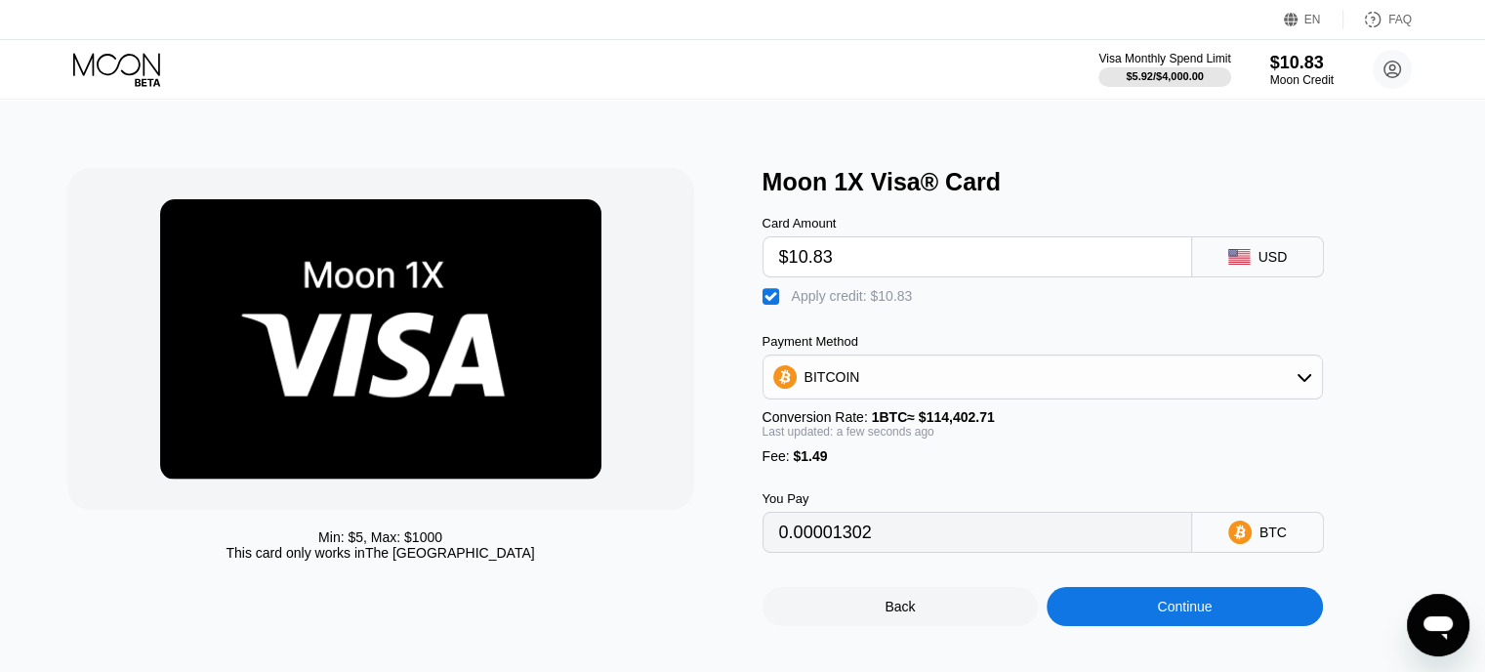
click at [854, 259] on input "$10.83" at bounding box center [977, 256] width 397 height 39
click at [813, 257] on input "$10.83" at bounding box center [977, 256] width 397 height 39
click at [816, 265] on input "$10.83" at bounding box center [977, 256] width 397 height 39
type input "$10.3"
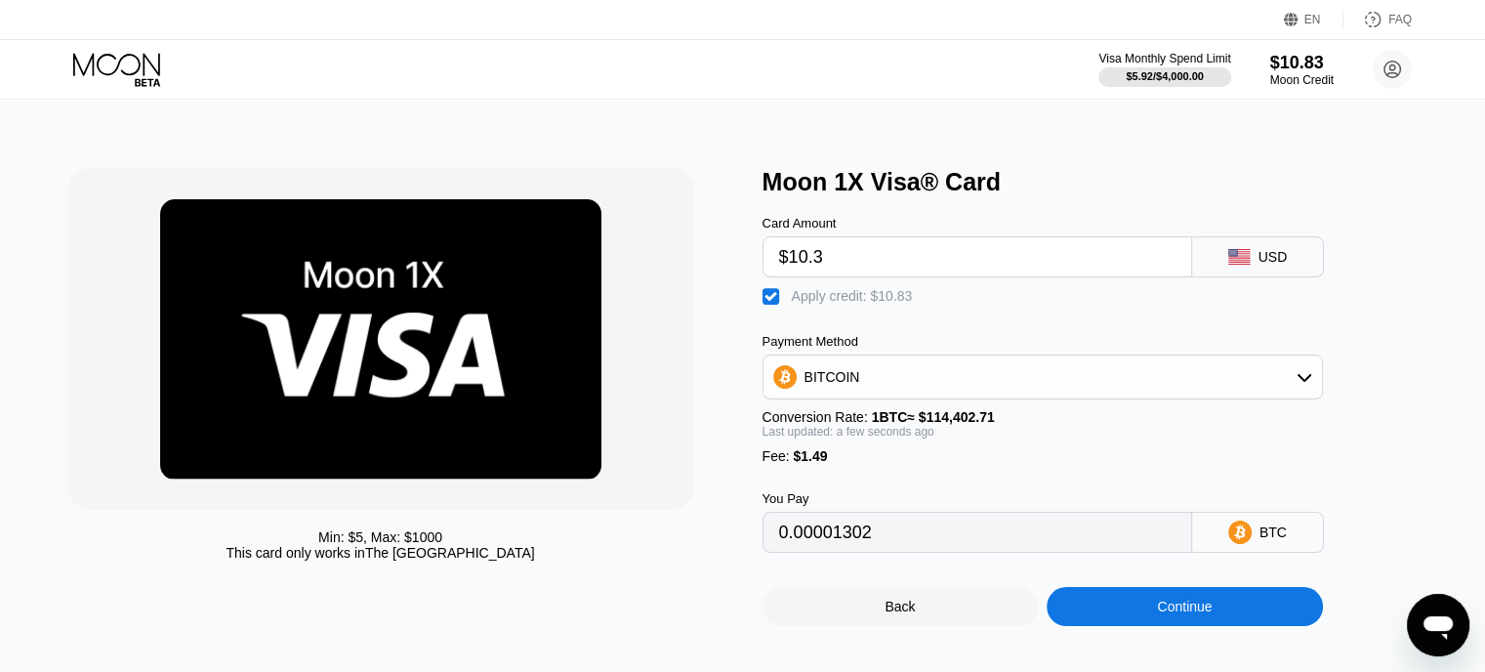
type input "0.00000839"
click at [831, 268] on input "$10.3" at bounding box center [977, 256] width 397 height 39
type input "$10."
type input "0.00000577"
type input "$1"
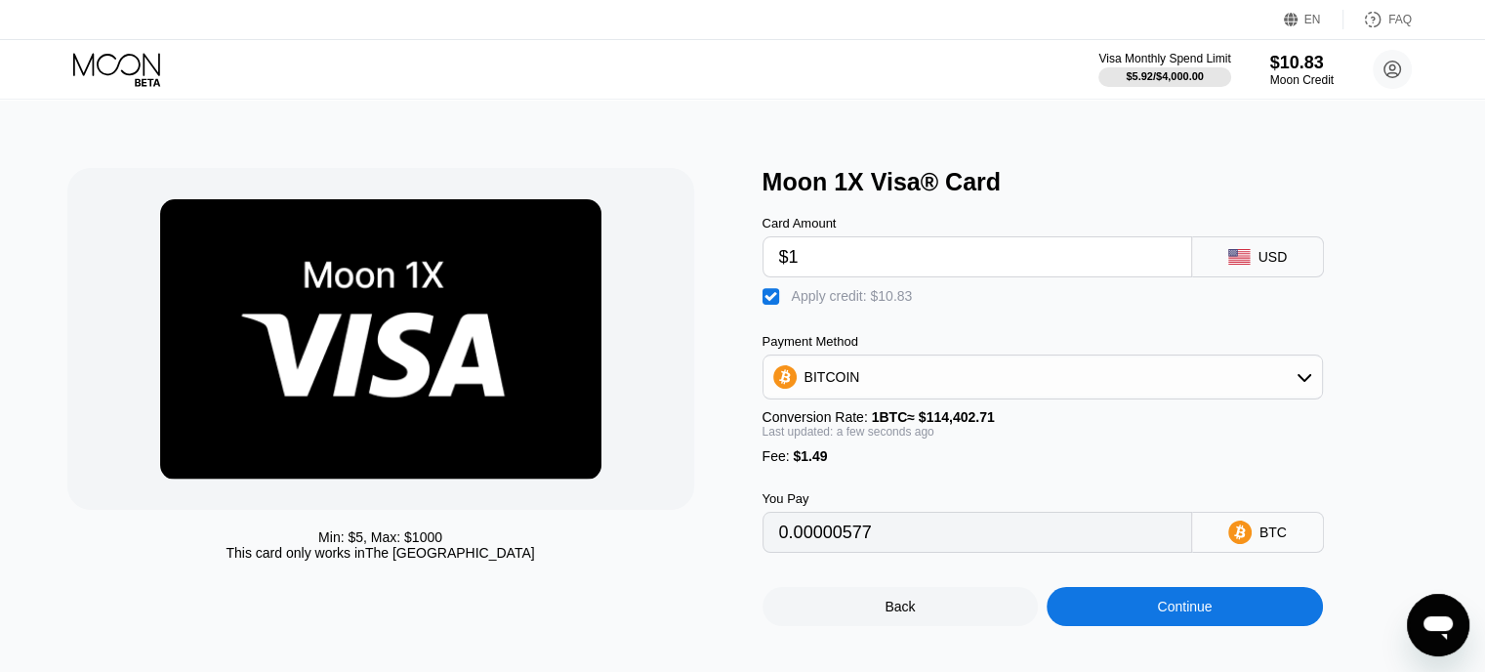
type input "0"
type input "$98"
type input "0.00077498"
type input "$9"
type input "0"
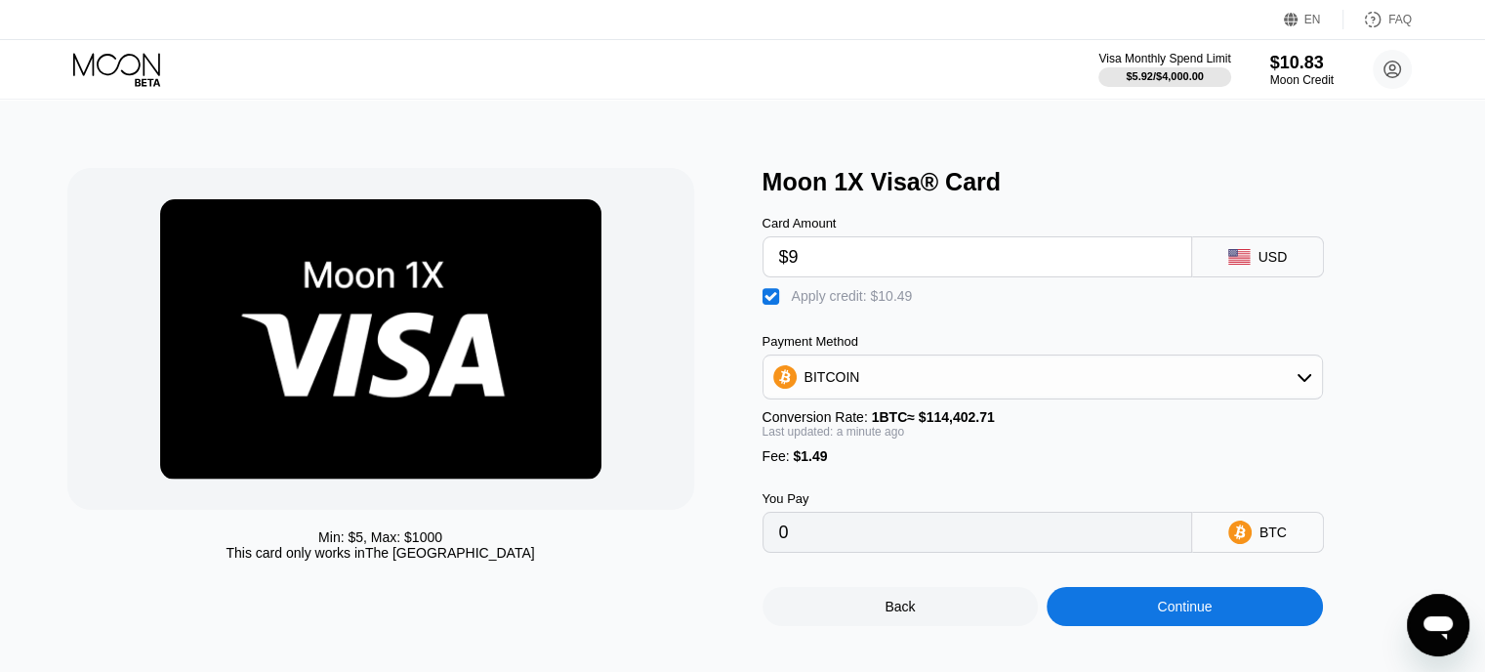
type input "$95"
type input "0.00074876"
type input "$9"
type input "0"
type input "$9.5"
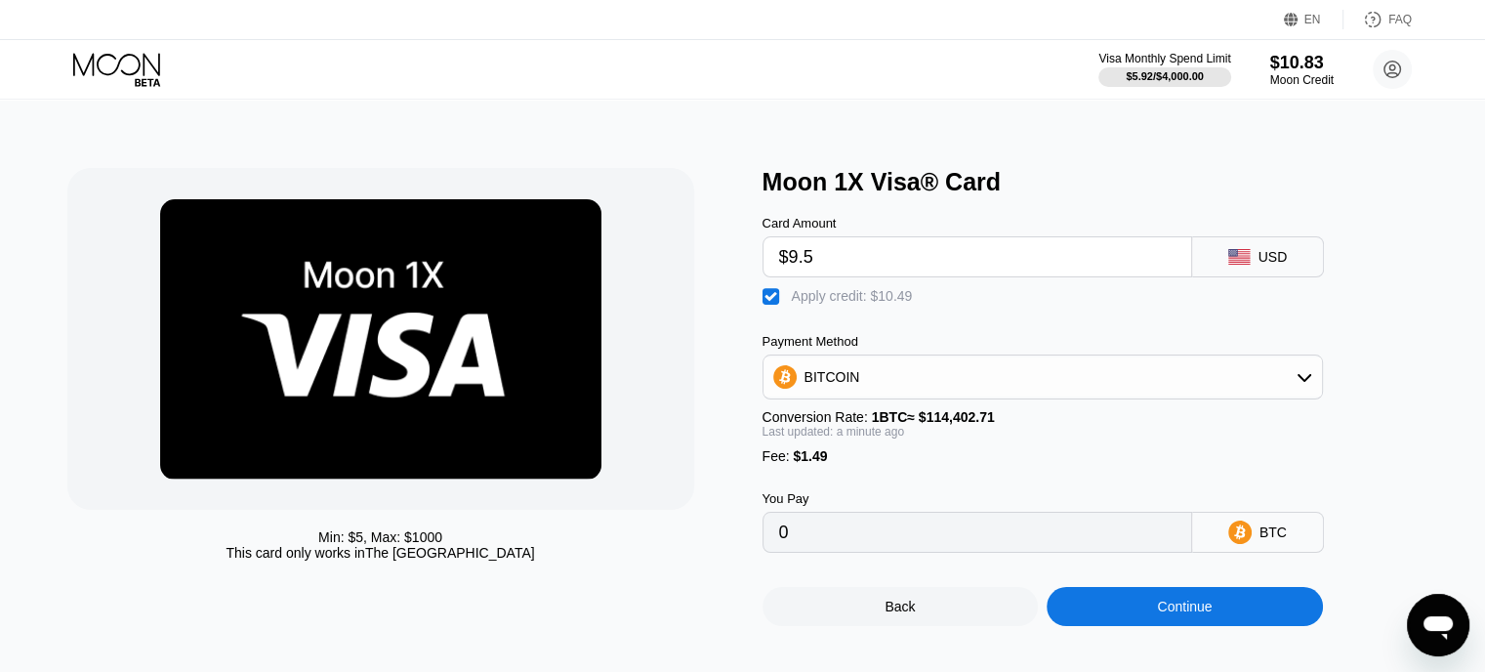
type input "0.0000014"
type input "$9."
type input "0"
type input "$9.4"
type input "0.0000005"
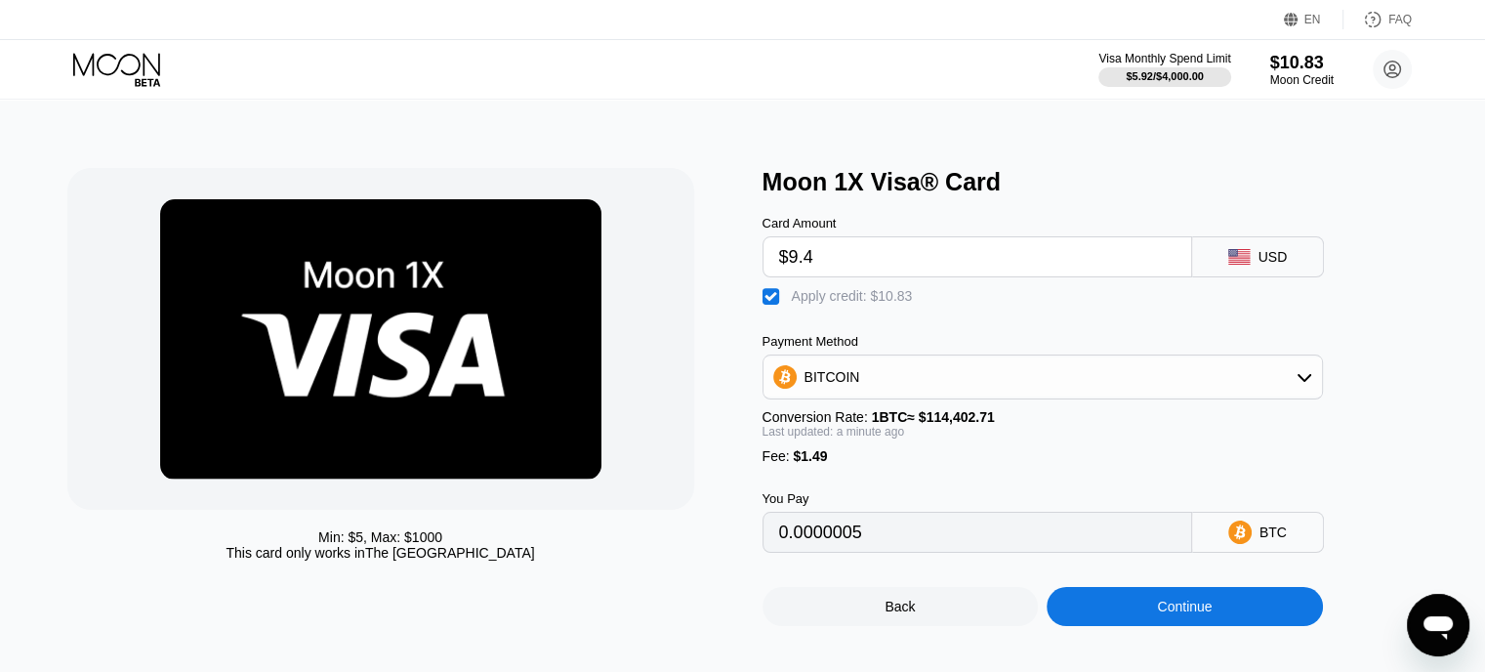
type input "$9."
type input "0"
type input "$9.3"
click at [1200, 626] on div "Continue" at bounding box center [1185, 606] width 276 height 39
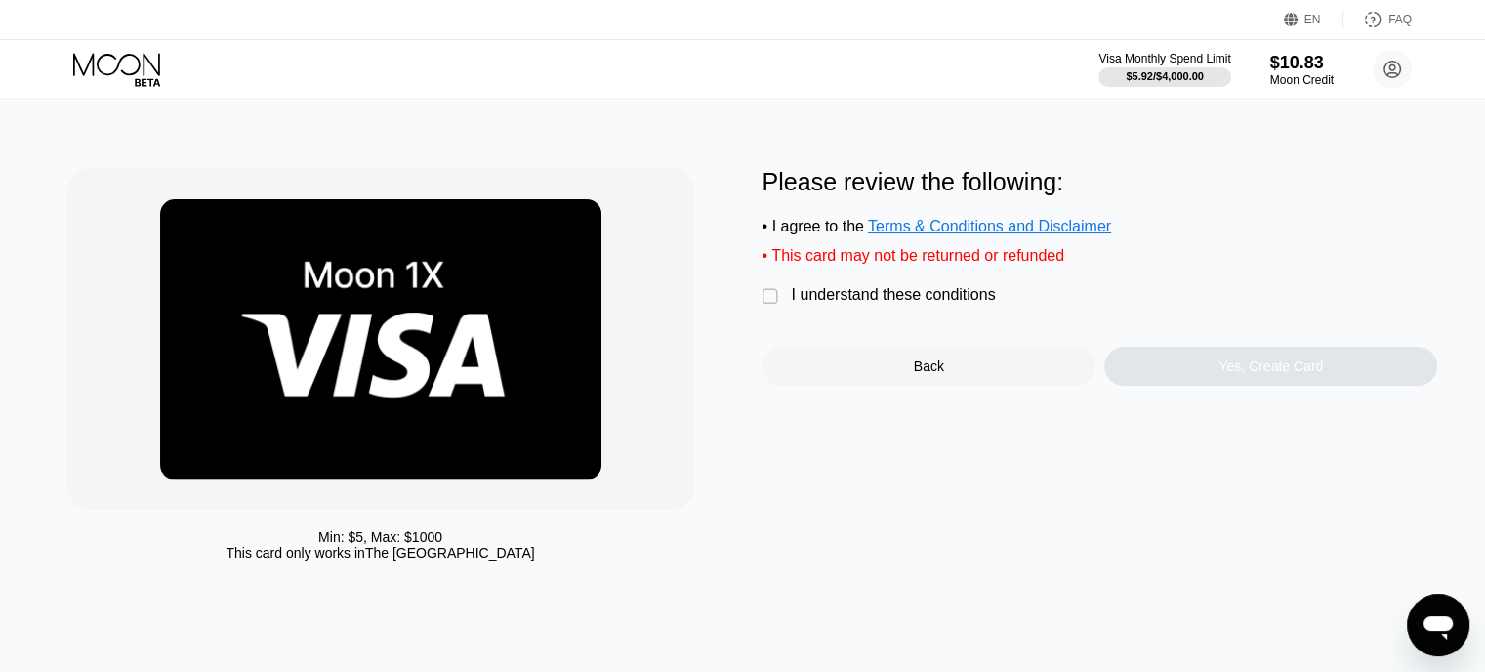
click at [973, 299] on div "I understand these conditions" at bounding box center [894, 295] width 204 height 18
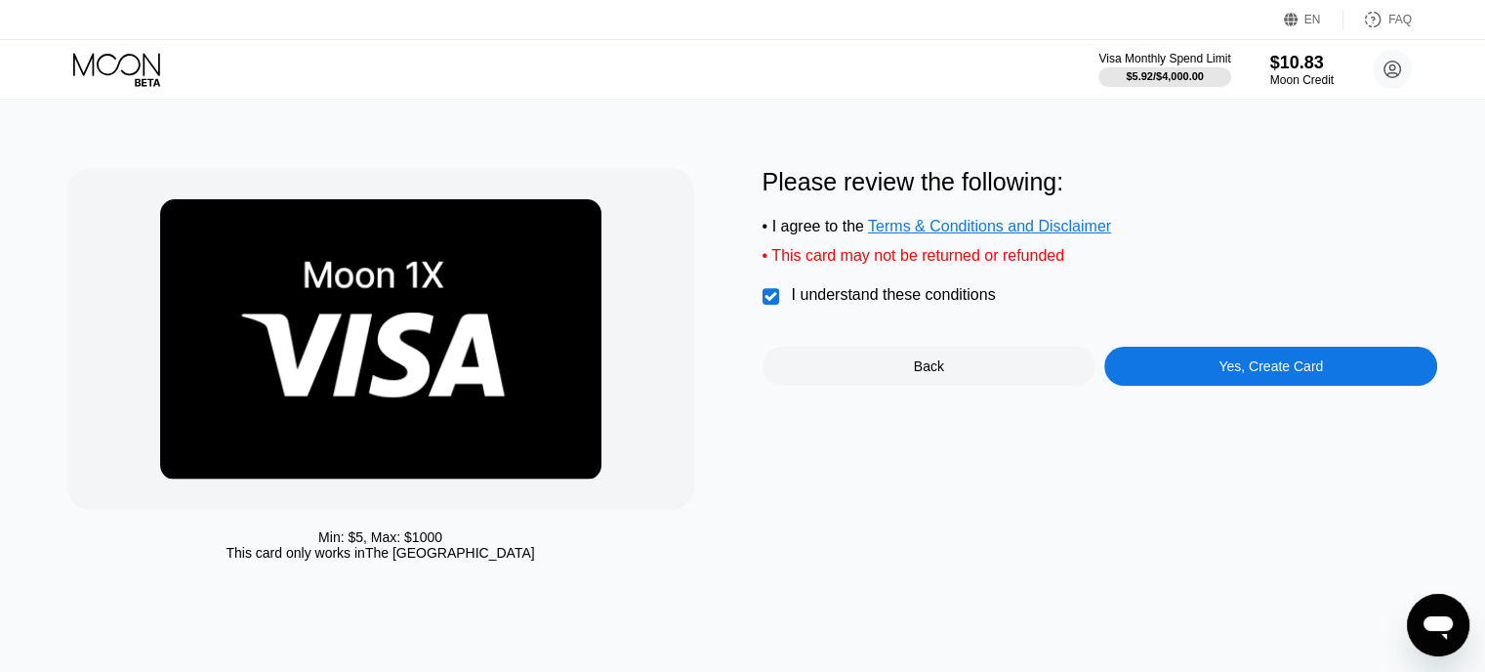
click at [1255, 372] on div "Yes, Create Card" at bounding box center [1271, 366] width 104 height 16
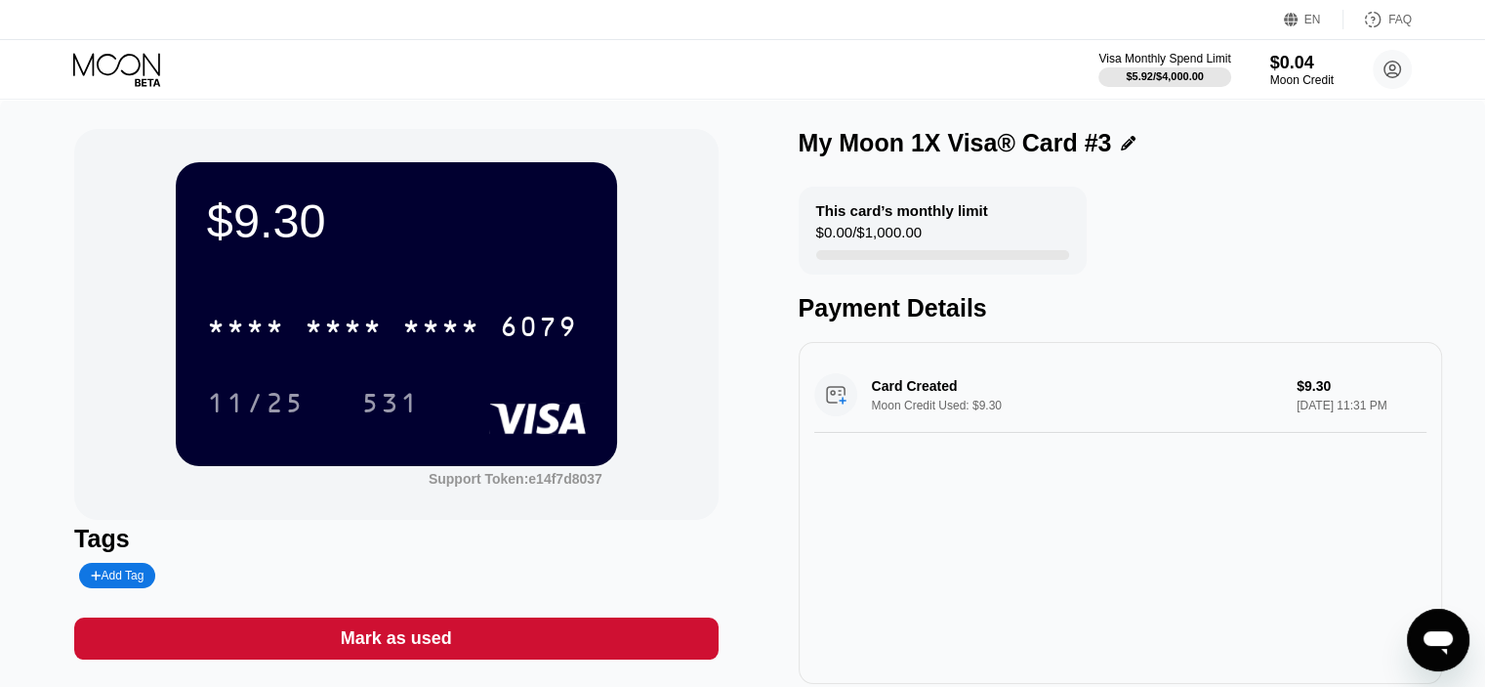
click at [102, 54] on icon at bounding box center [118, 70] width 91 height 34
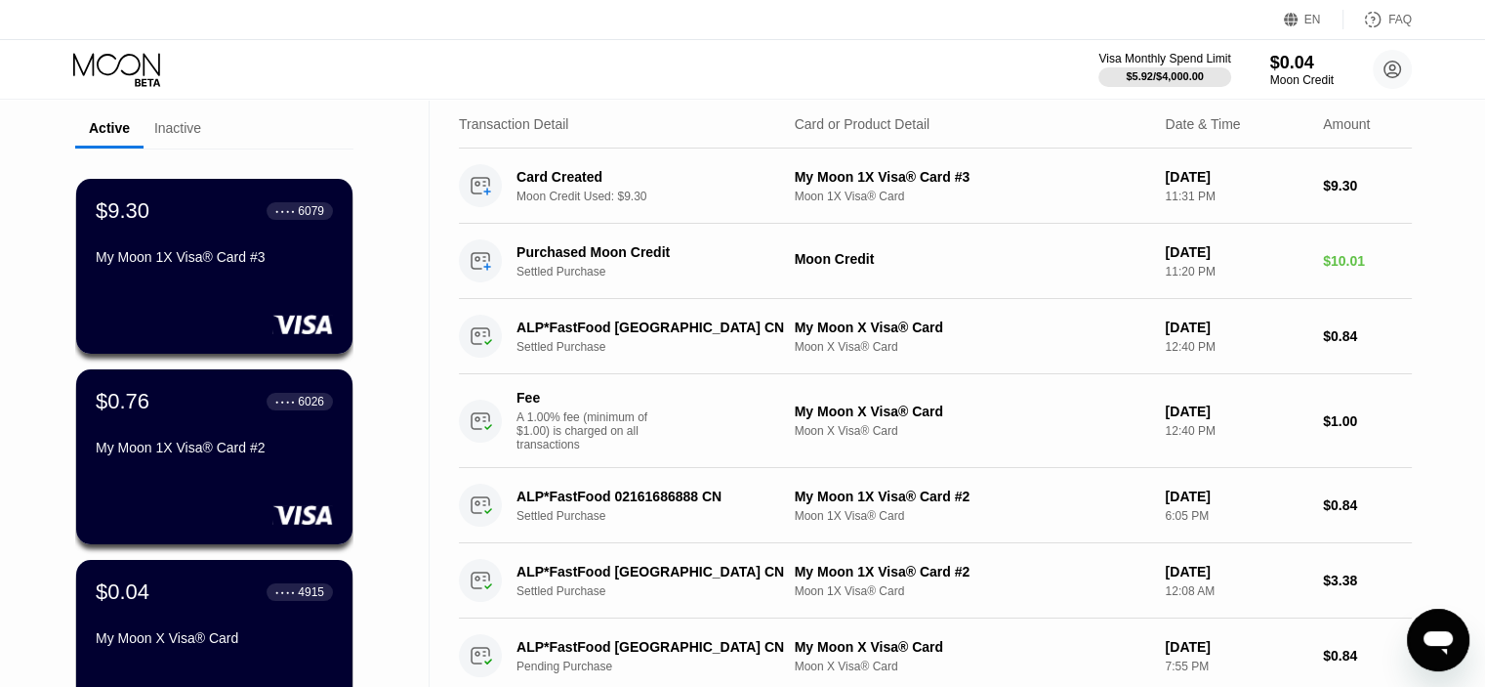
scroll to position [98, 0]
